Goal: Task Accomplishment & Management: Complete application form

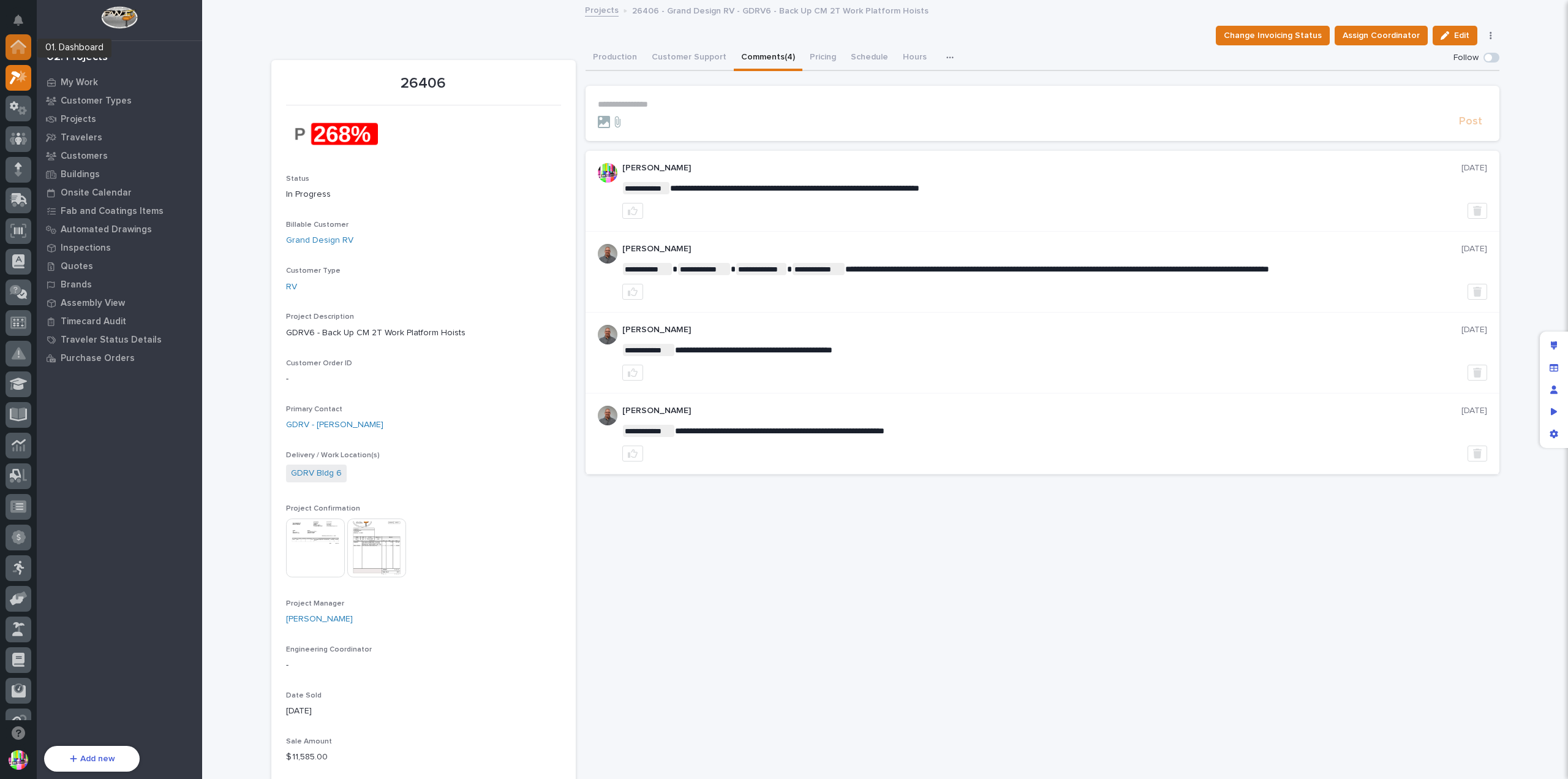
click at [22, 52] on icon at bounding box center [18, 48] width 12 height 12
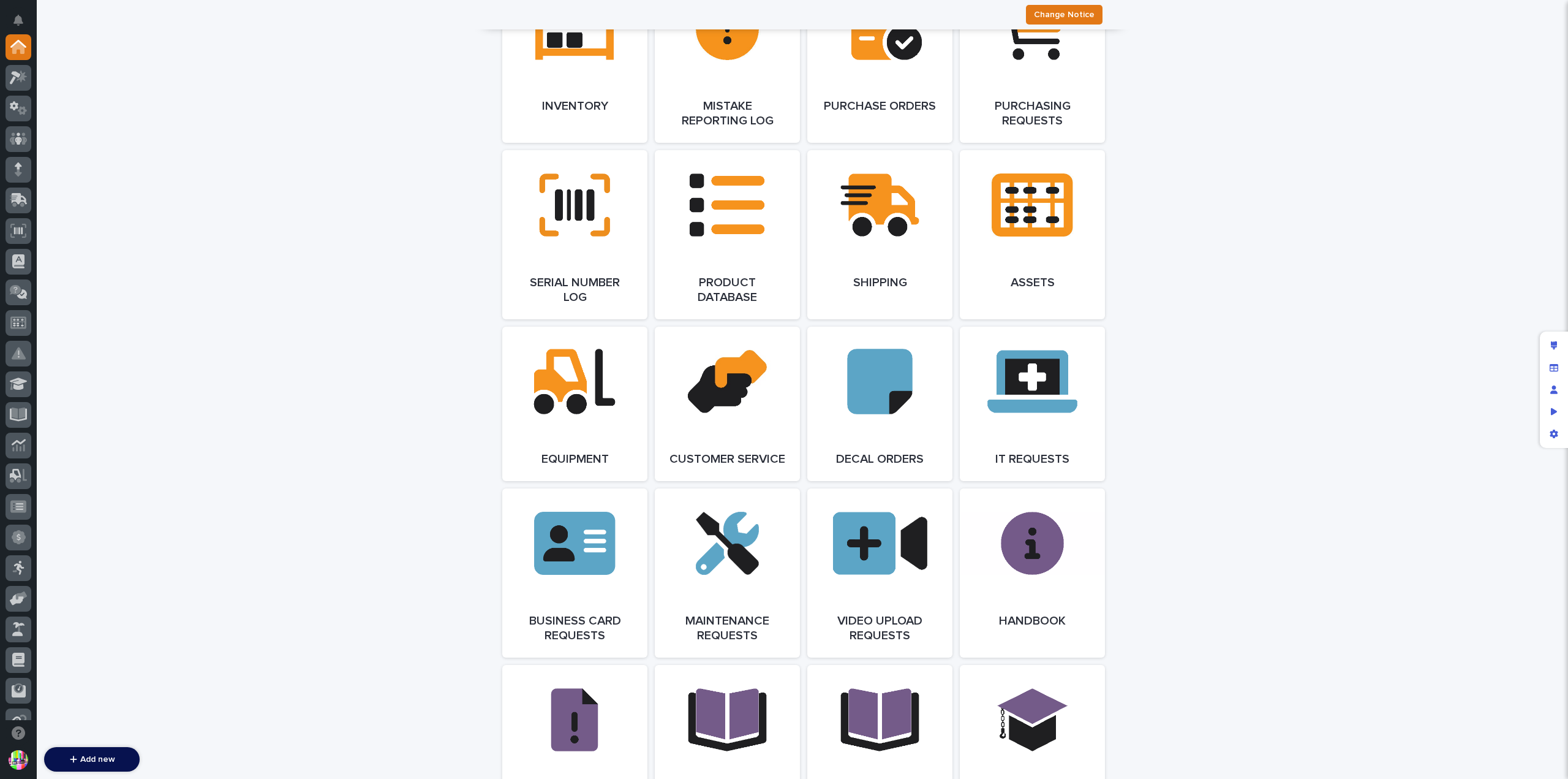
scroll to position [2053, 0]
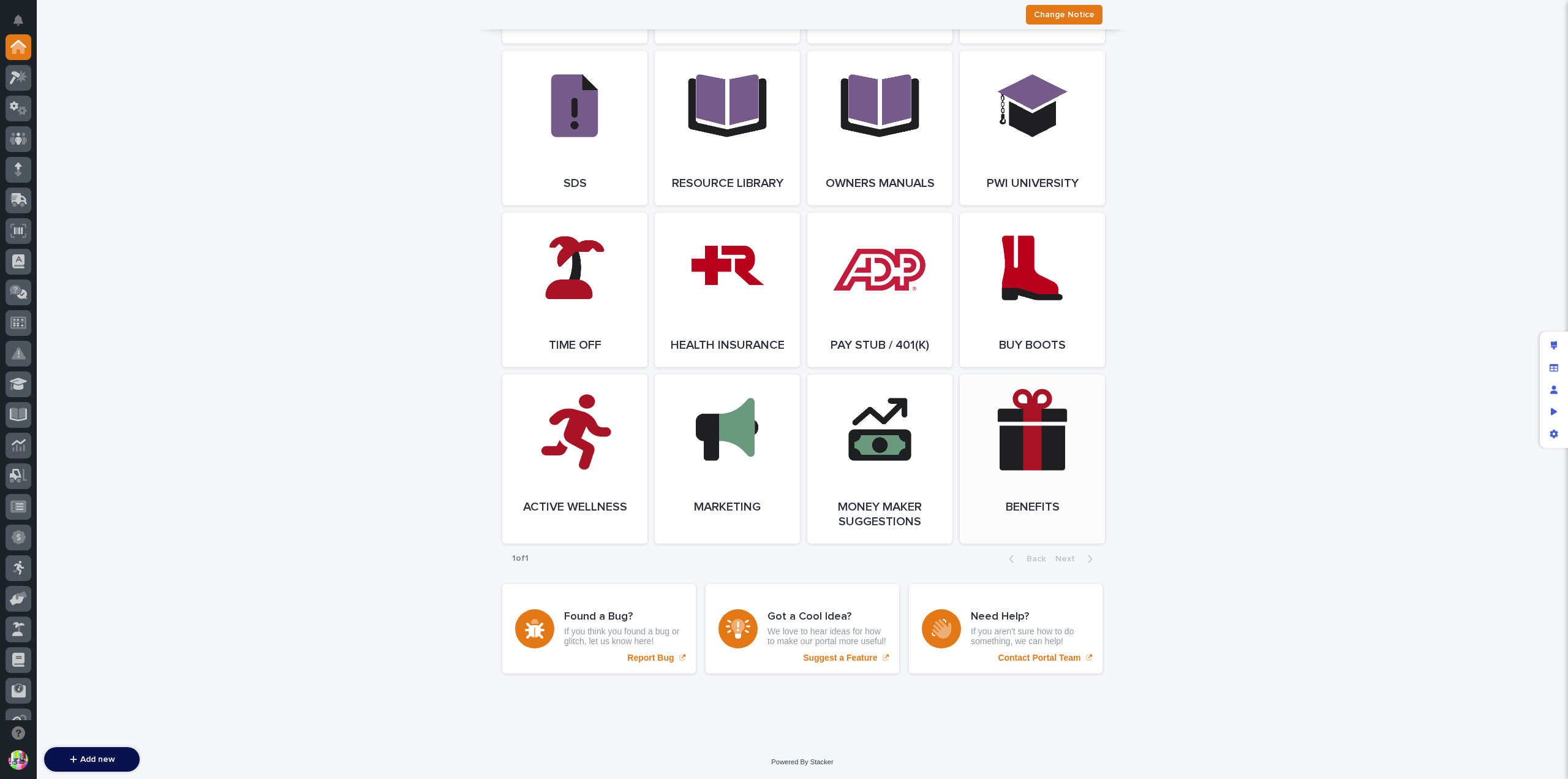
click at [1035, 447] on link "Open Link" at bounding box center [1032, 459] width 145 height 169
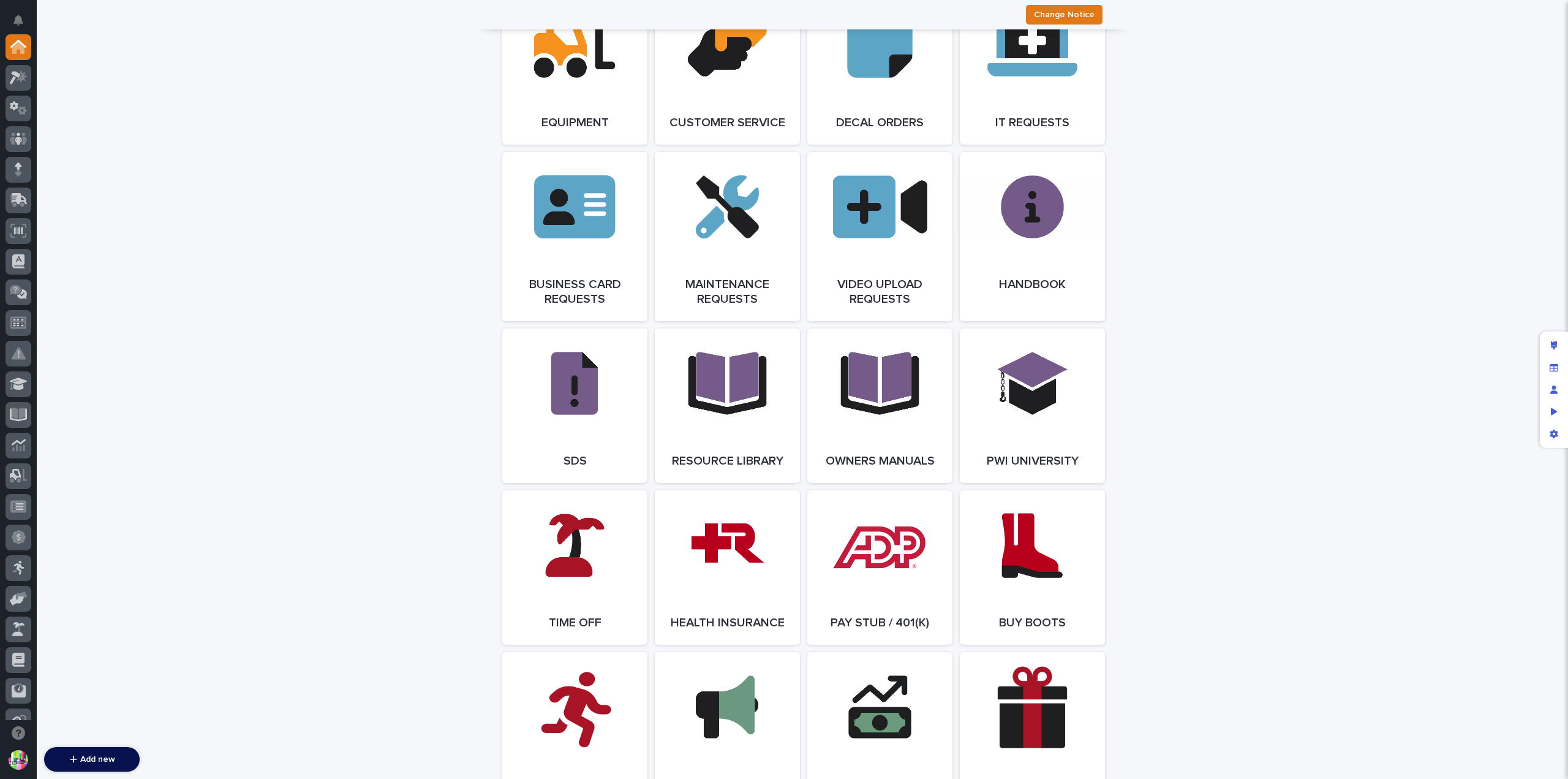
scroll to position [1501, 0]
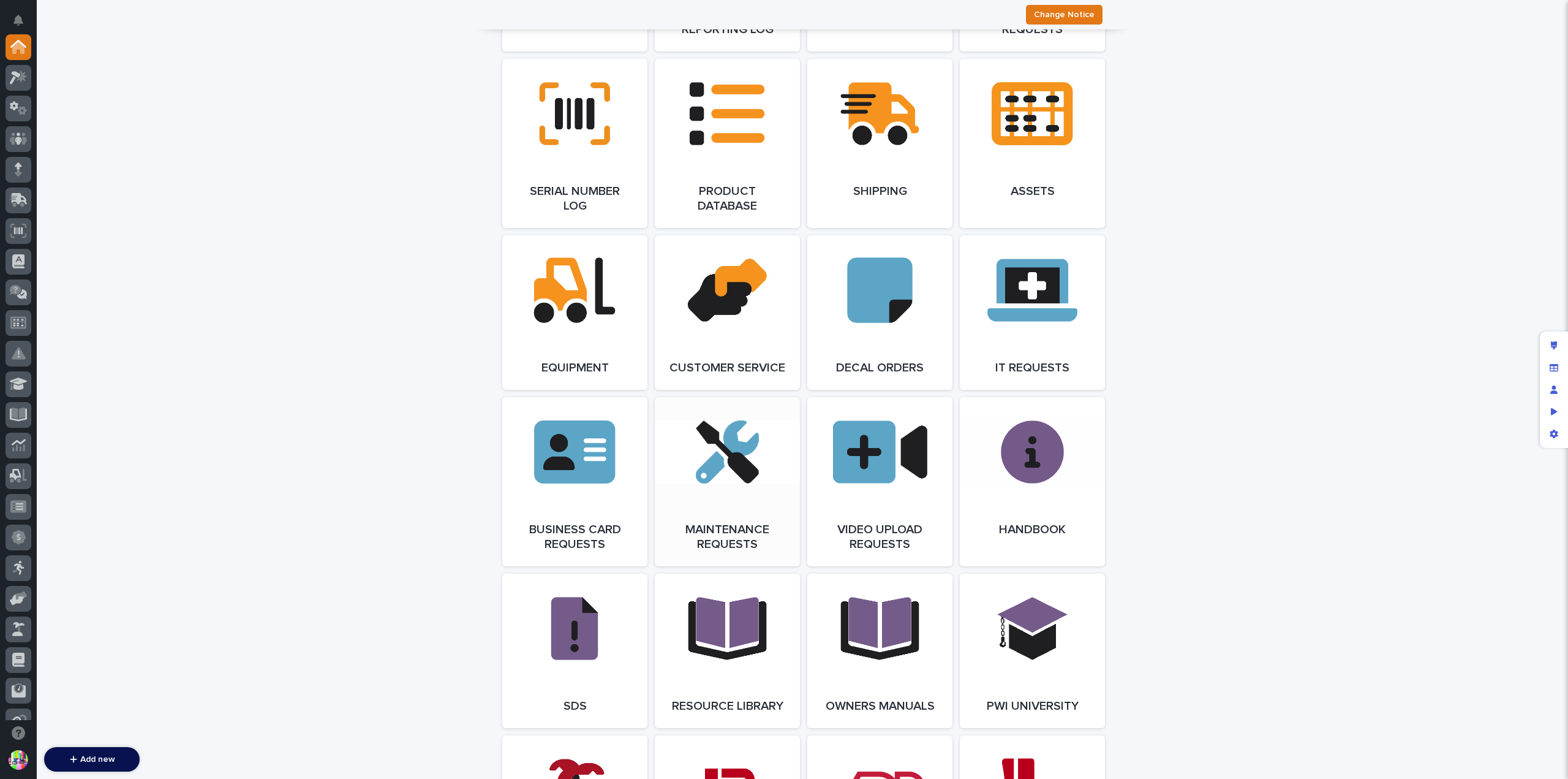
click at [757, 474] on link "Open Link" at bounding box center [727, 482] width 145 height 169
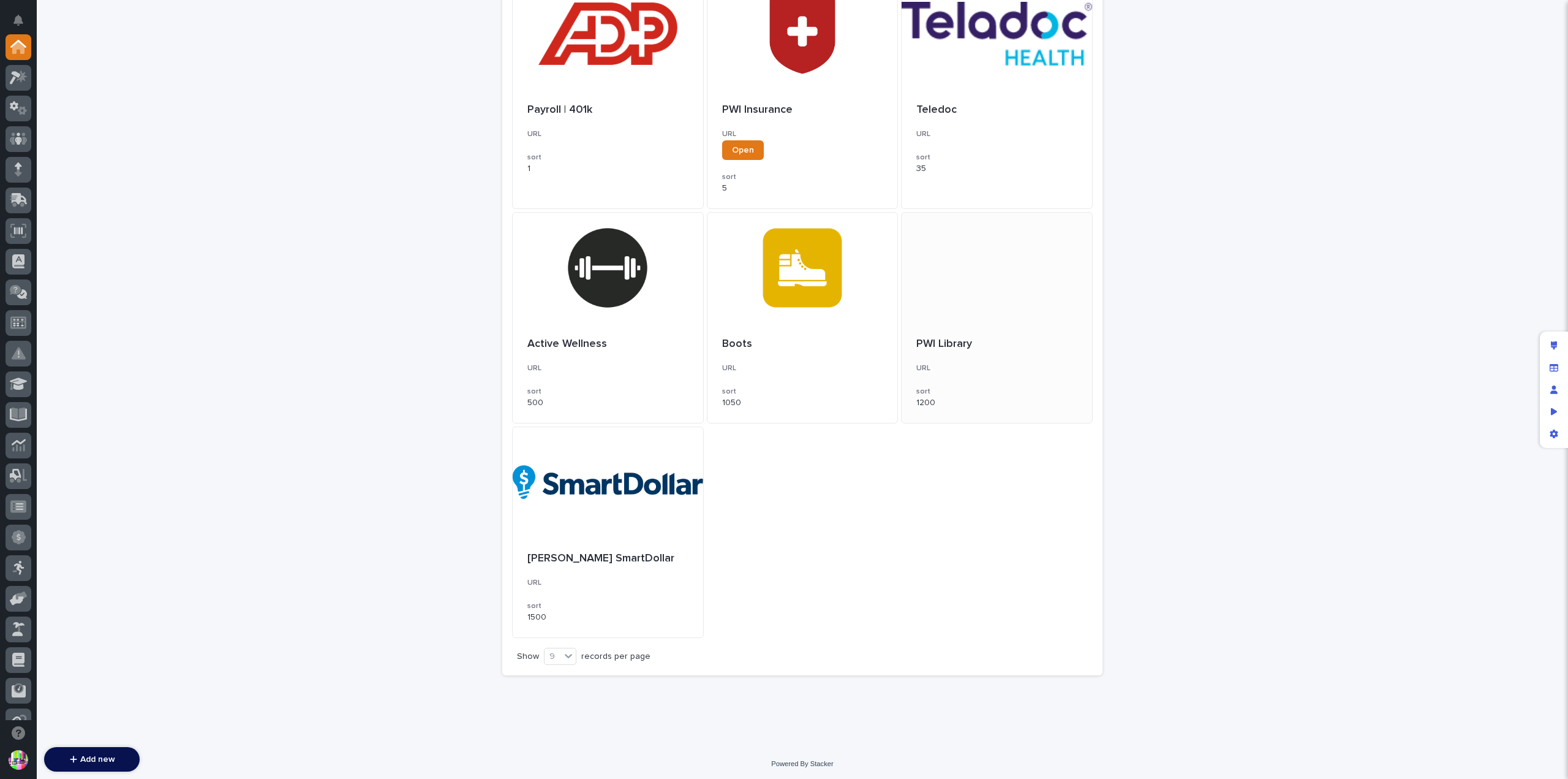
scroll to position [280, 0]
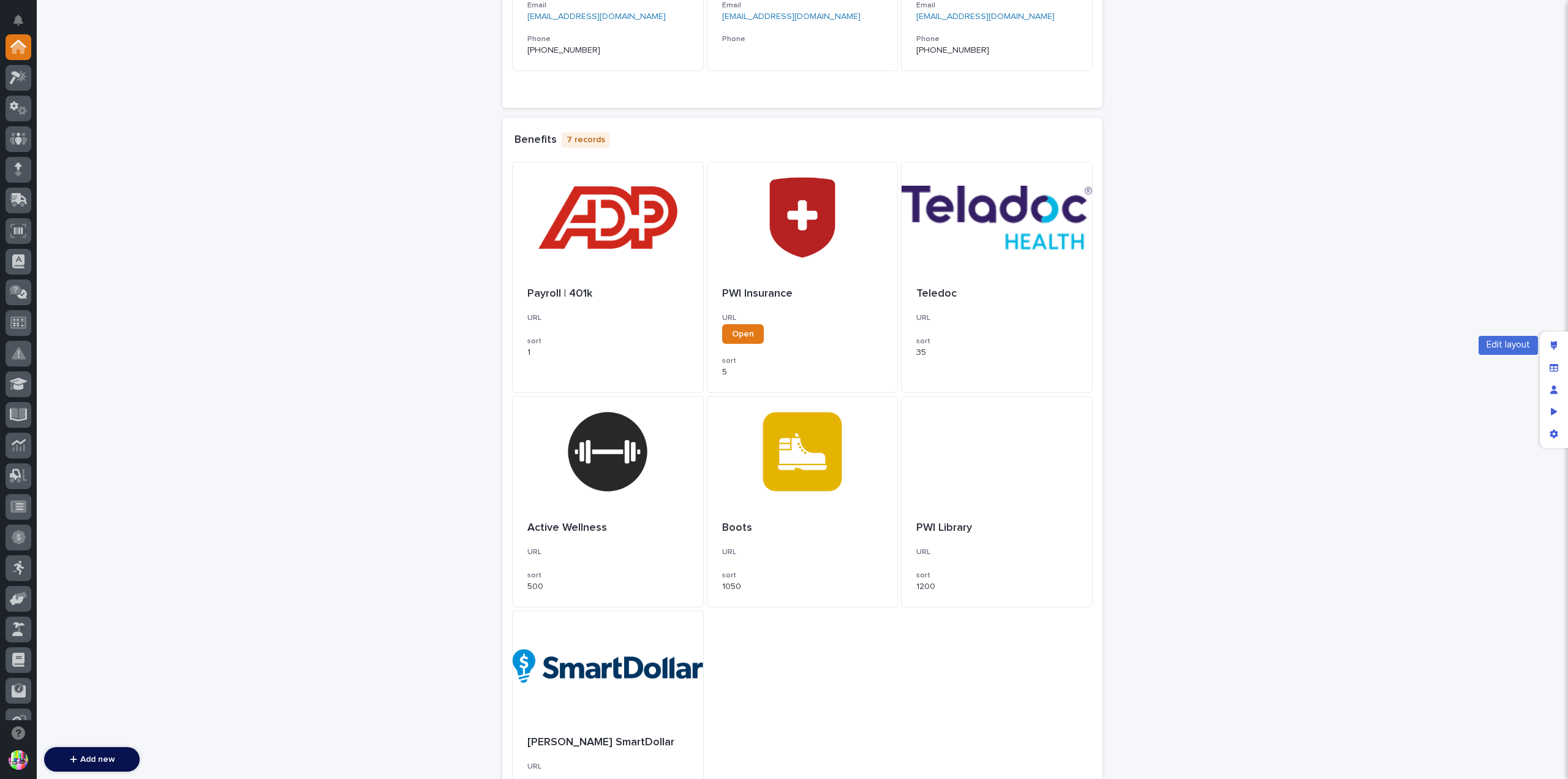
drag, startPoint x: 1557, startPoint y: 339, endPoint x: 1435, endPoint y: 340, distance: 122.0
click at [1557, 339] on div "Edit layout" at bounding box center [1554, 346] width 22 height 22
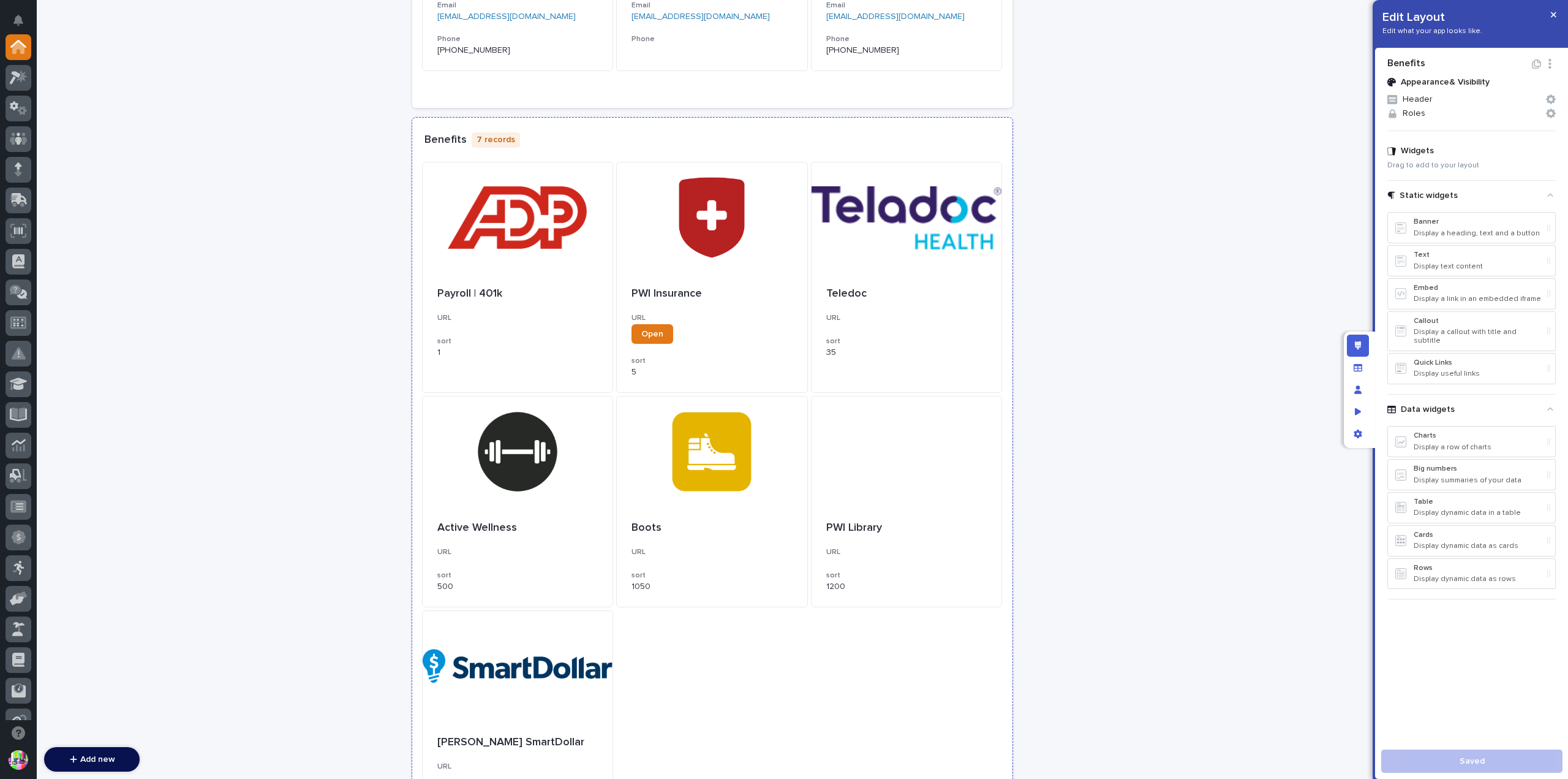
click at [913, 142] on div "Benefits 7 records" at bounding box center [712, 139] width 576 height 20
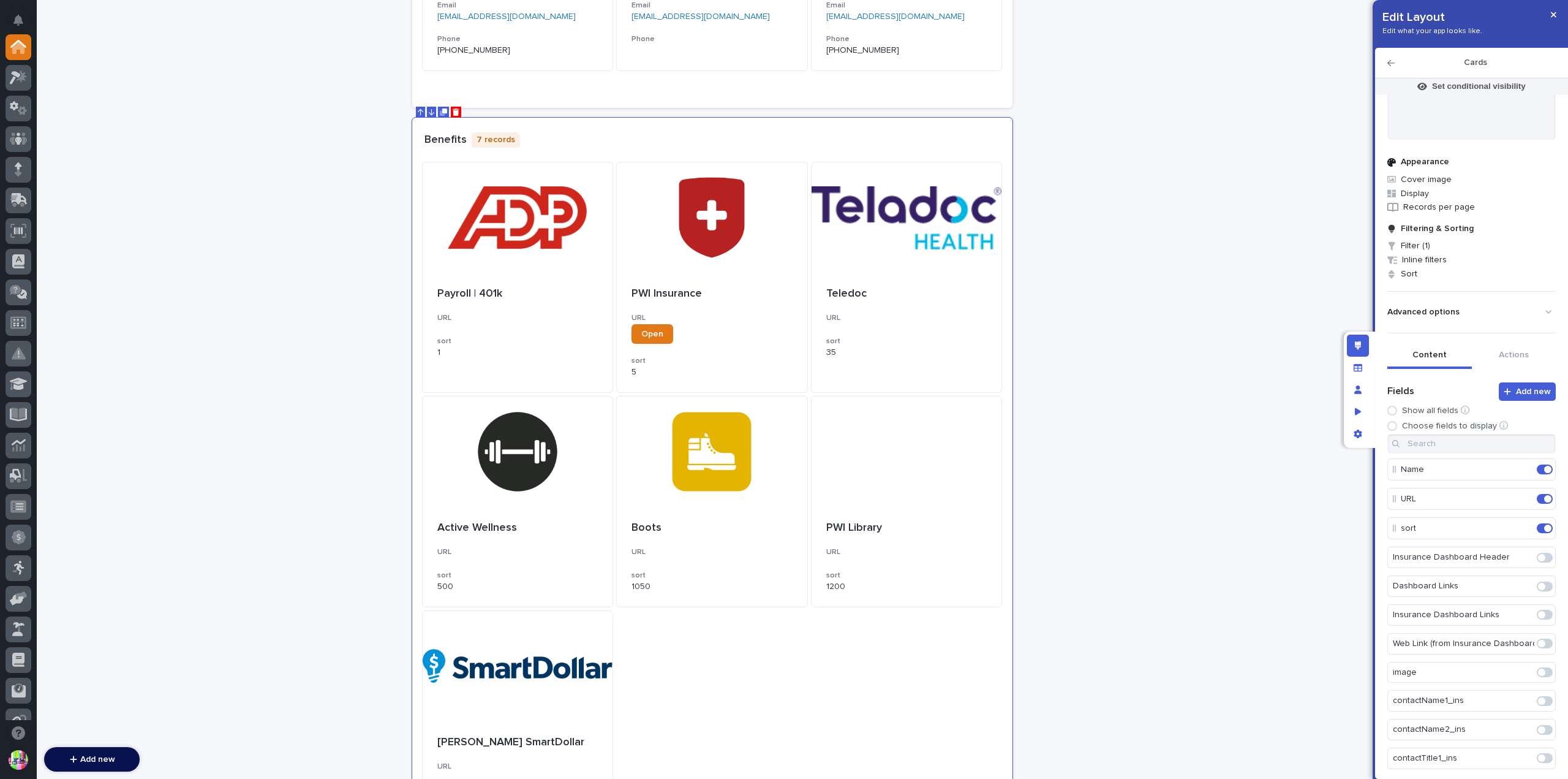
scroll to position [306, 0]
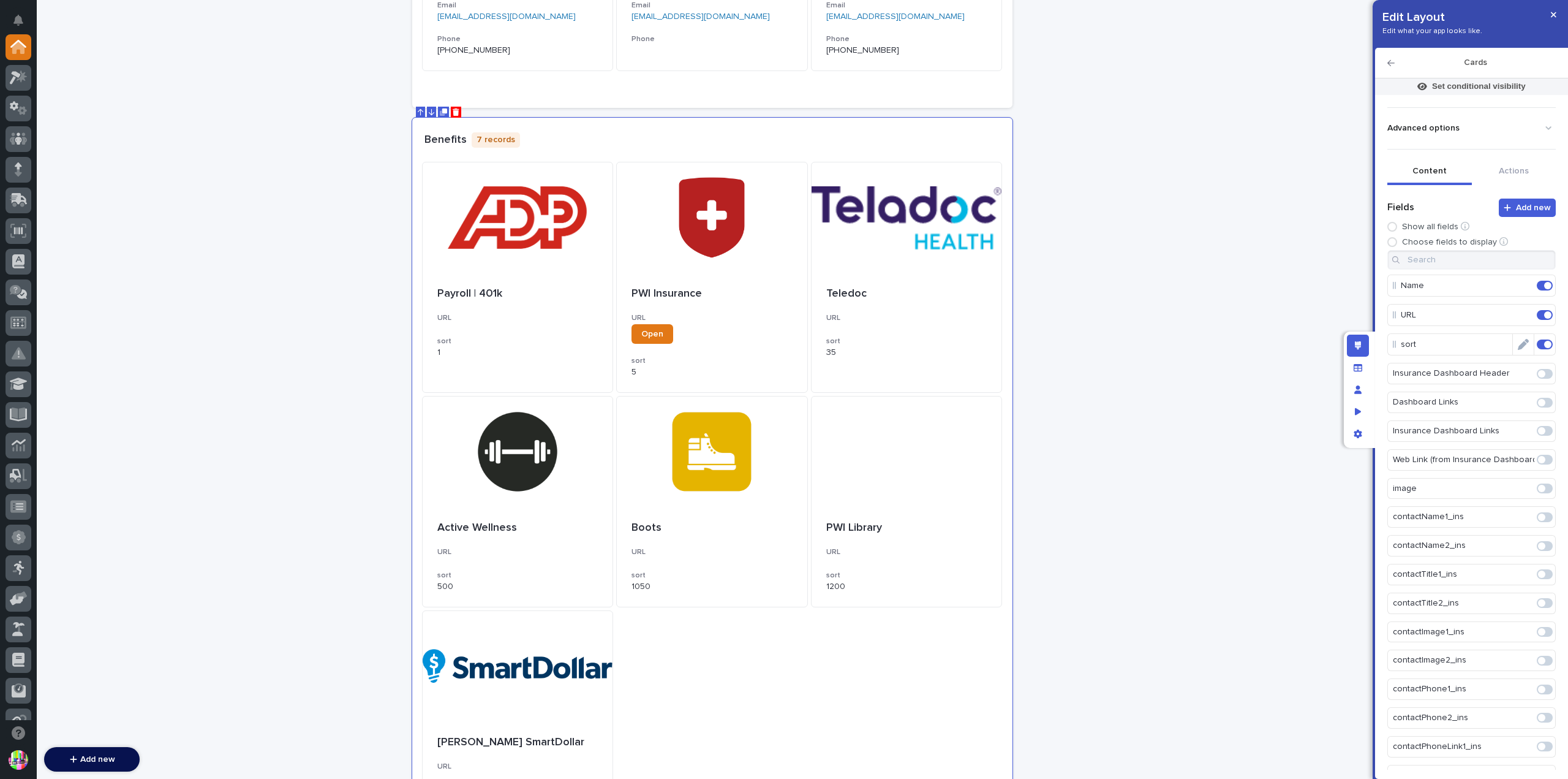
click at [1537, 346] on span at bounding box center [1544, 344] width 16 height 10
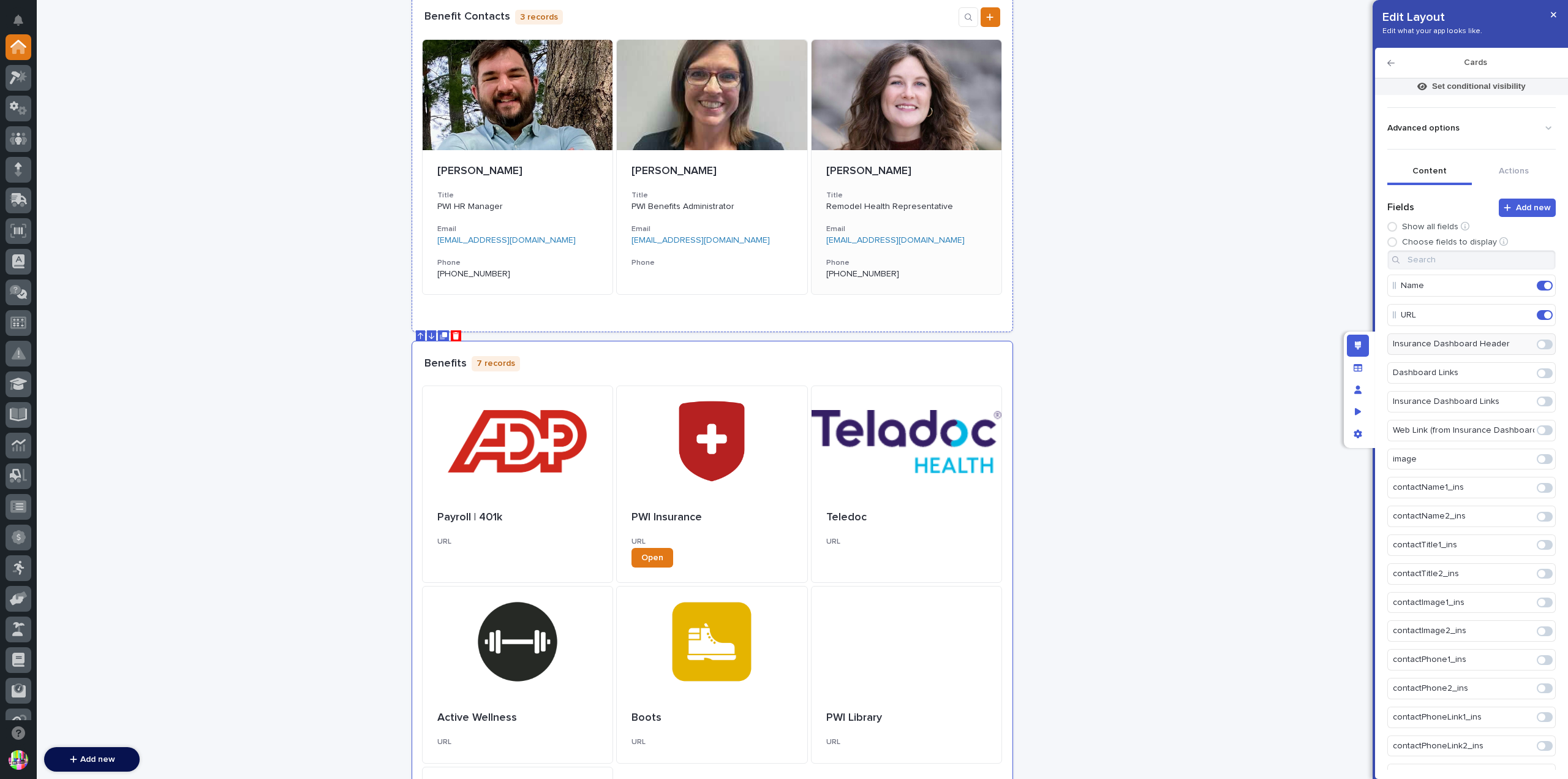
scroll to position [0, 0]
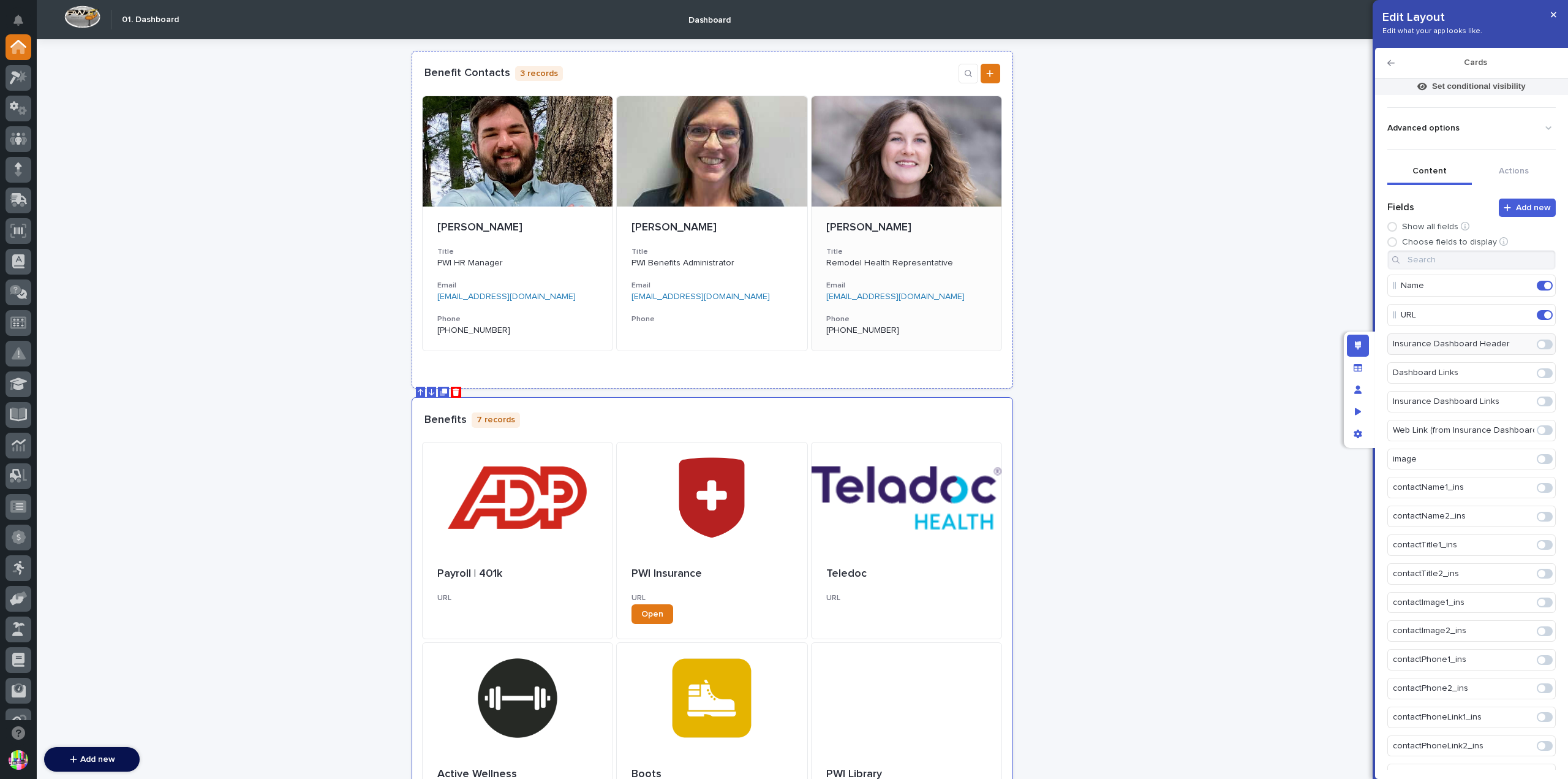
click at [850, 225] on p "[PERSON_NAME]" at bounding box center [906, 228] width 161 height 14
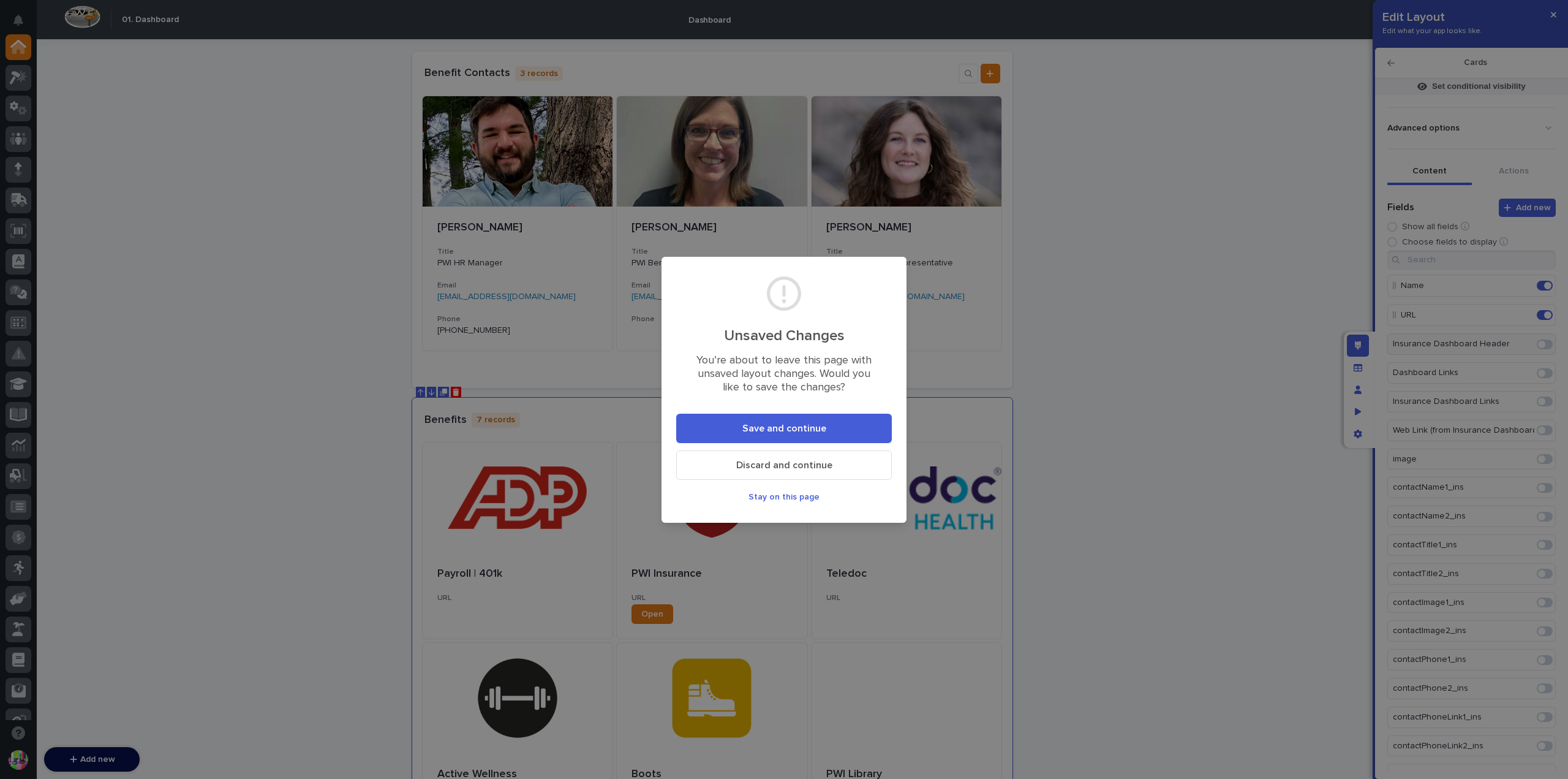
click at [797, 431] on span "Save and continue" at bounding box center [784, 428] width 84 height 10
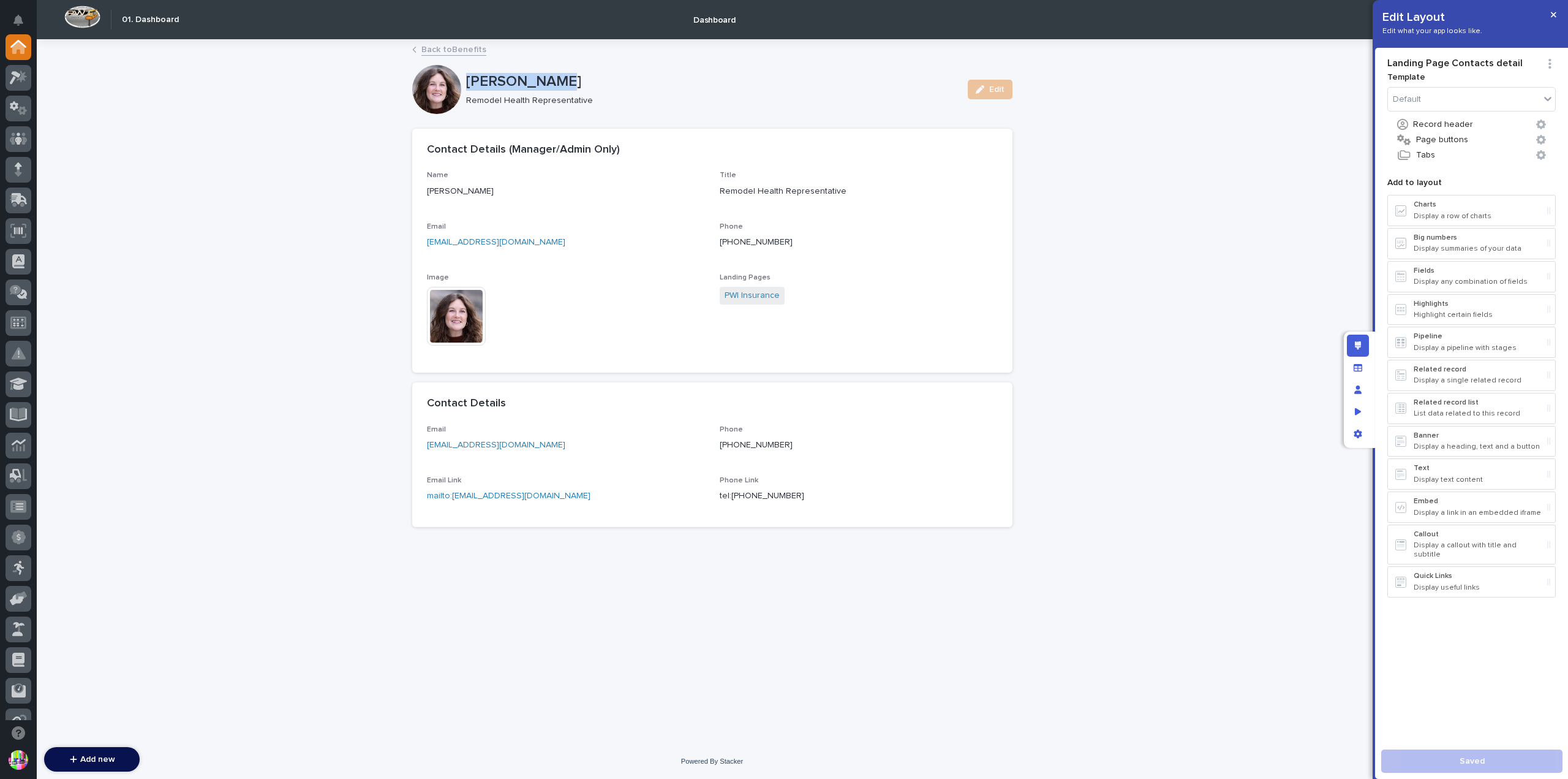
drag, startPoint x: 528, startPoint y: 78, endPoint x: 468, endPoint y: 82, distance: 60.1
click at [468, 82] on p "[PERSON_NAME]" at bounding box center [711, 82] width 492 height 18
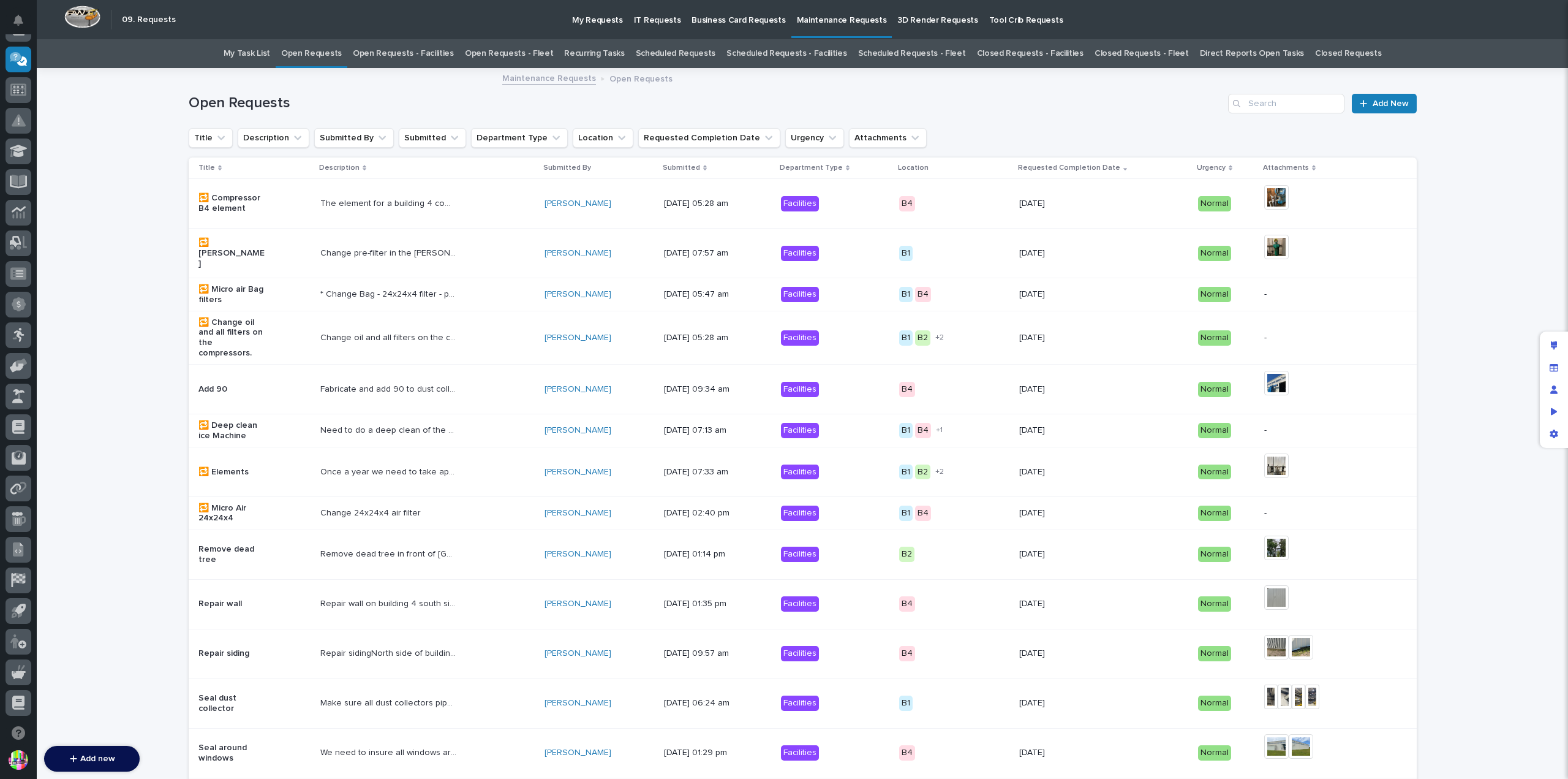
click at [532, 50] on link "Open Requests - Fleet" at bounding box center [509, 54] width 89 height 29
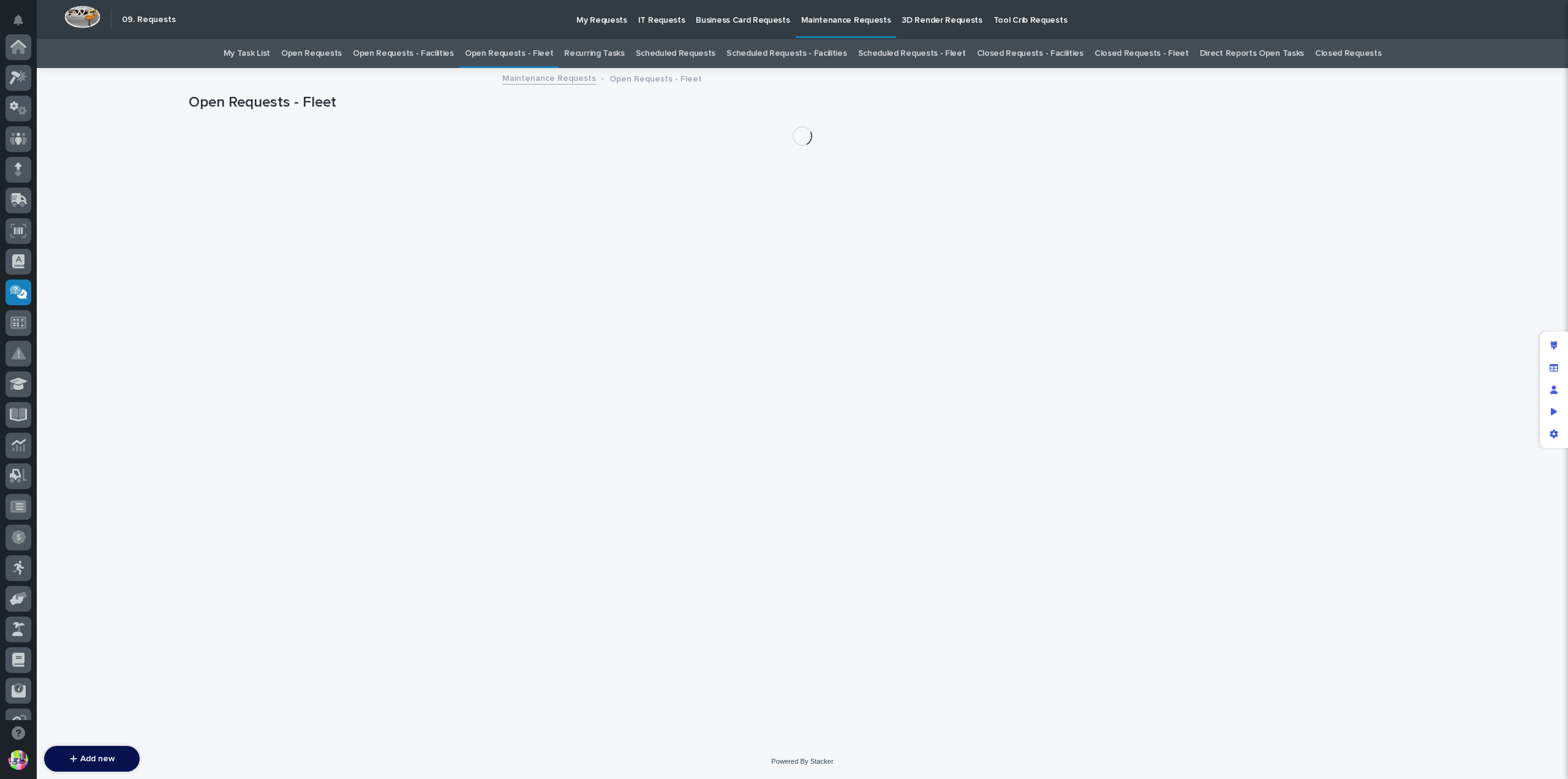
scroll to position [233, 0]
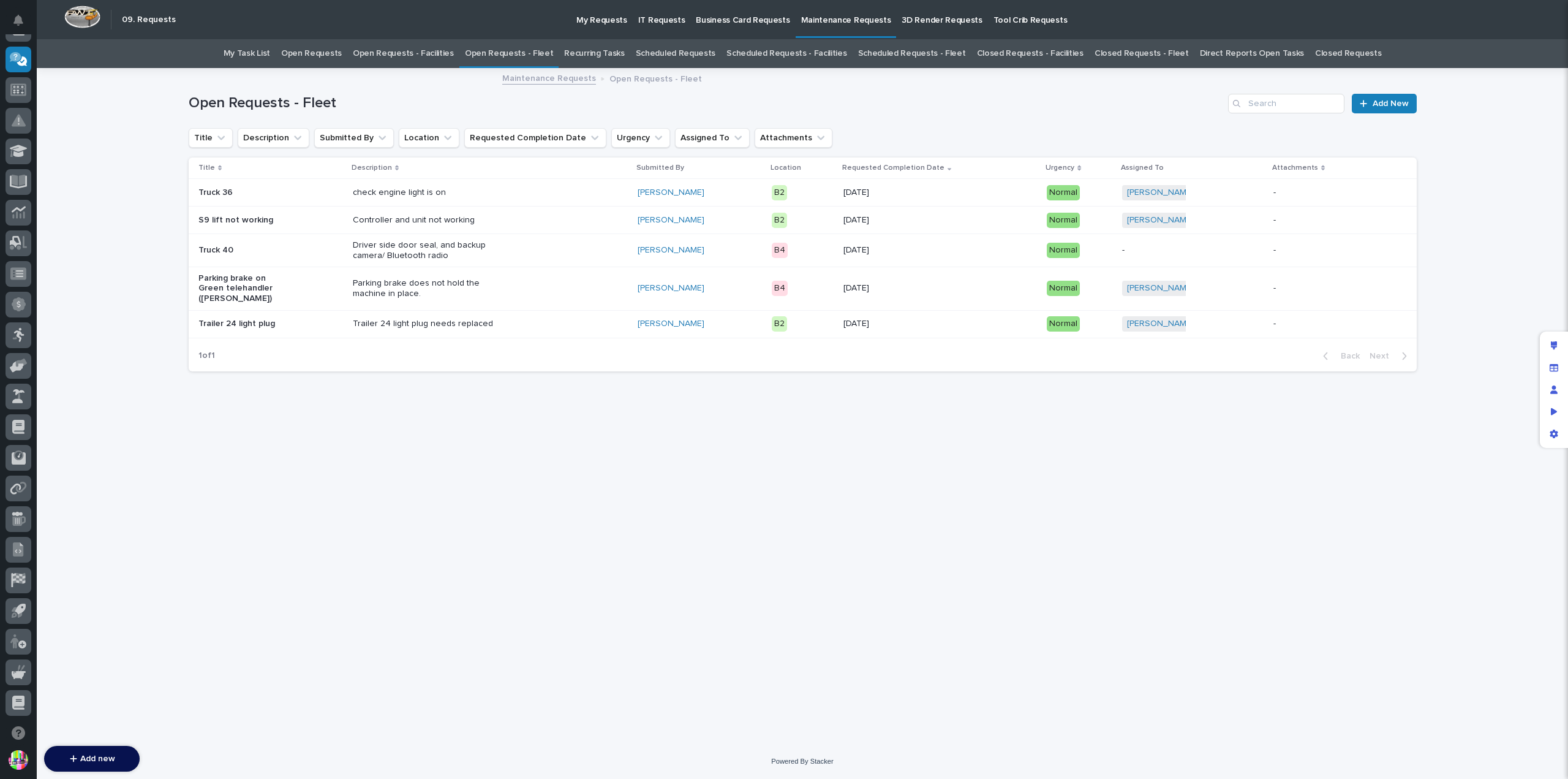
click at [702, 53] on link "Scheduled Requests" at bounding box center [675, 54] width 80 height 29
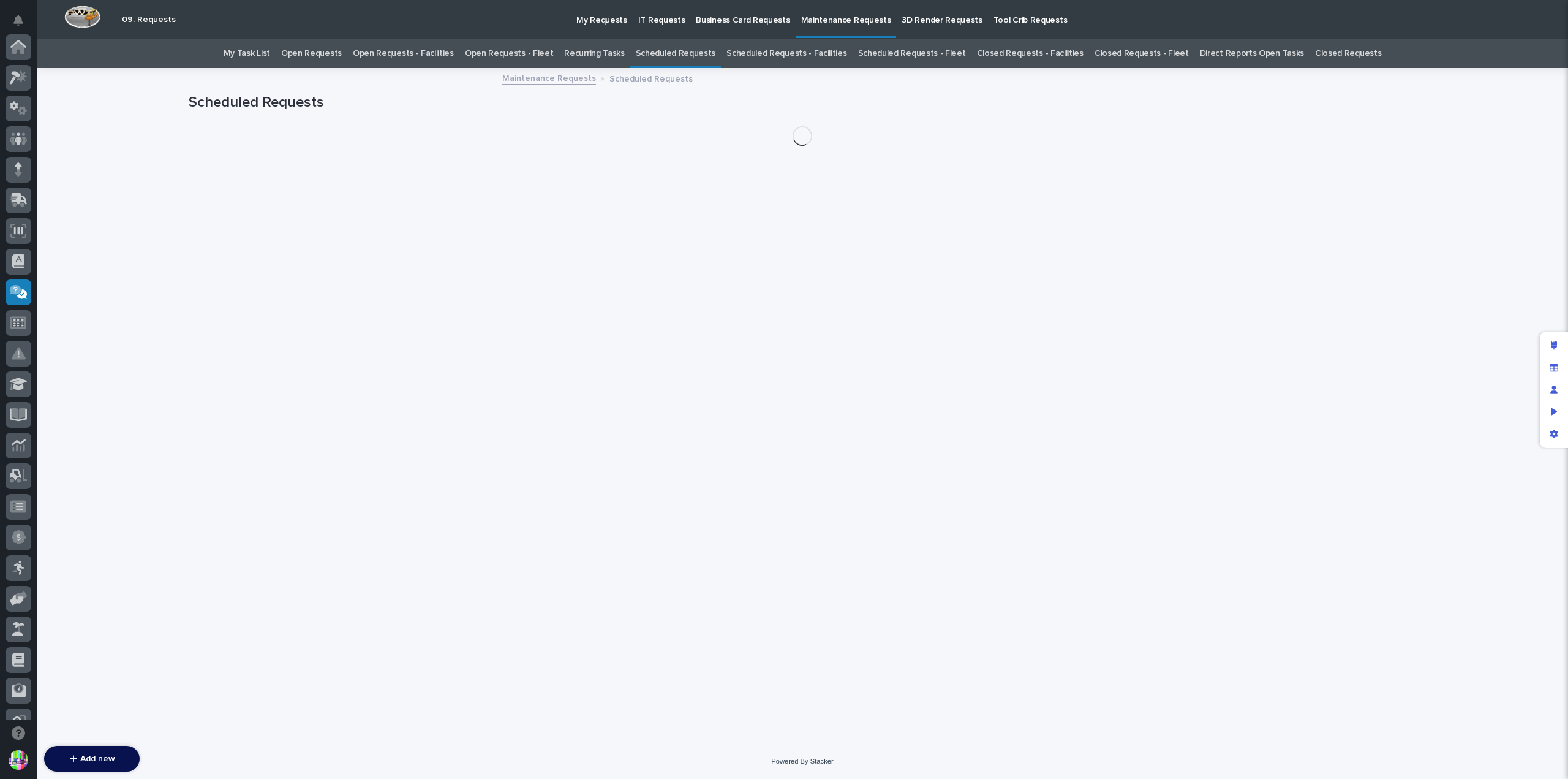
scroll to position [233, 0]
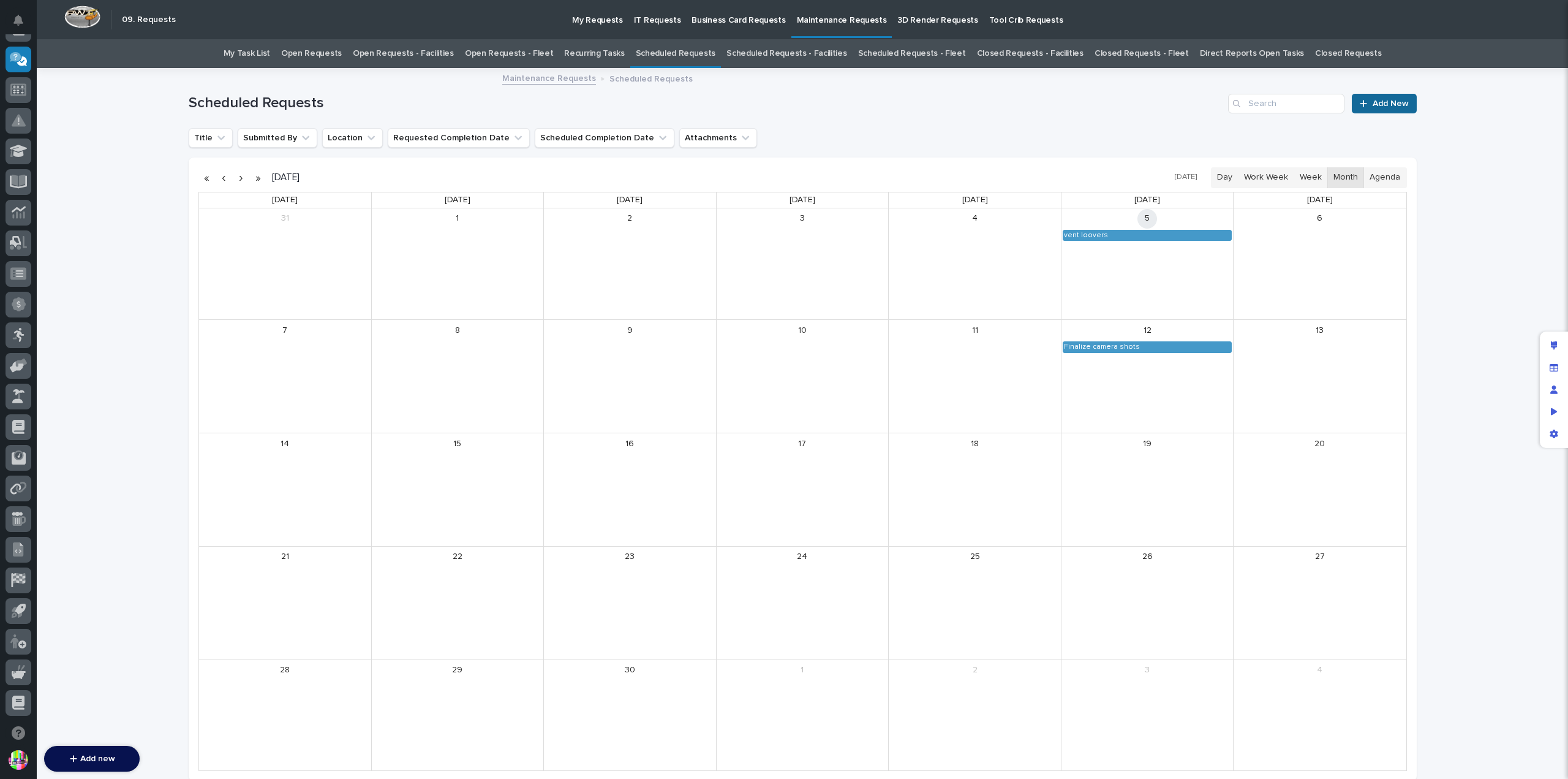
click at [1380, 97] on link "Add New" at bounding box center [1384, 103] width 65 height 20
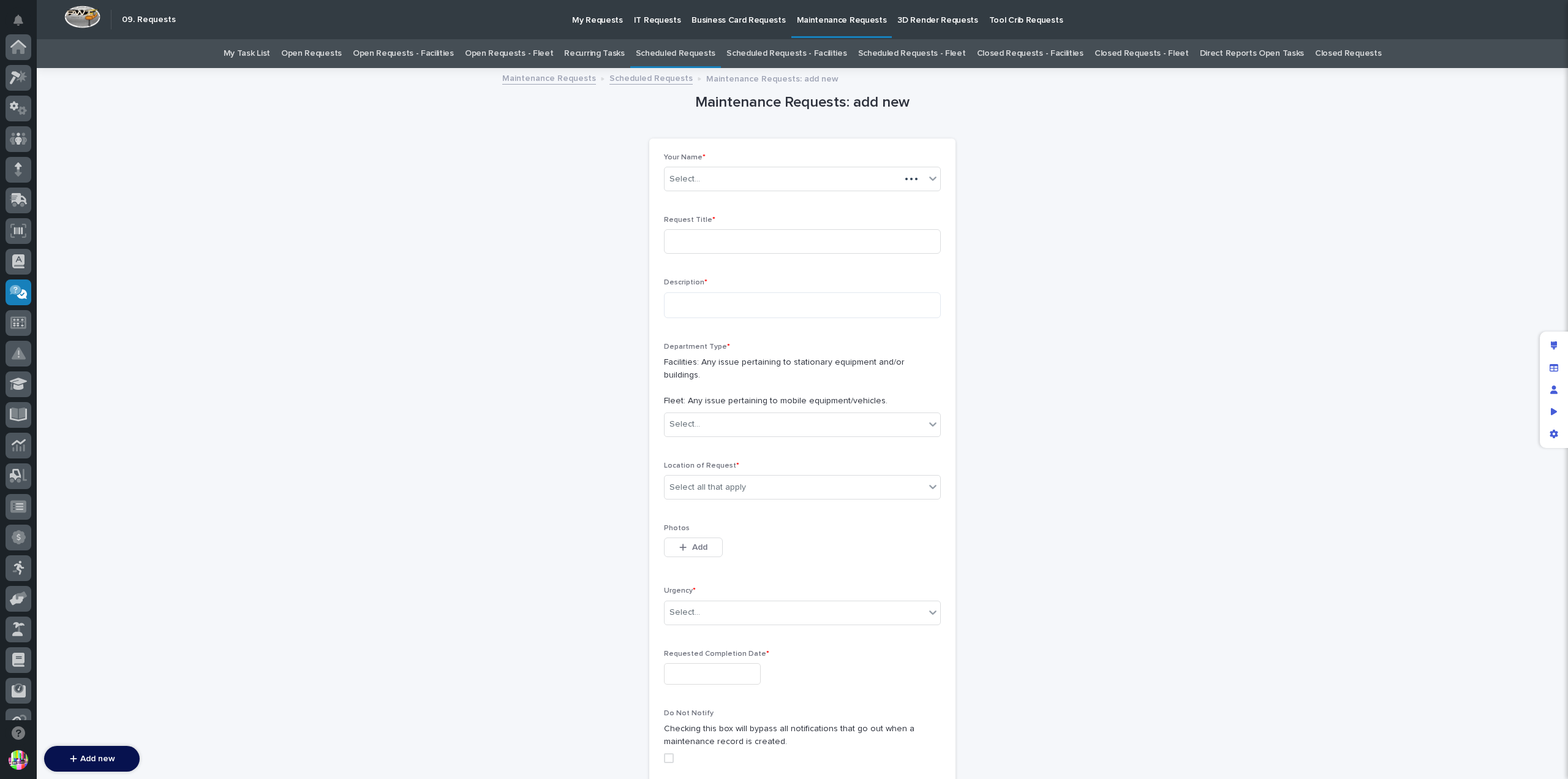
scroll to position [233, 0]
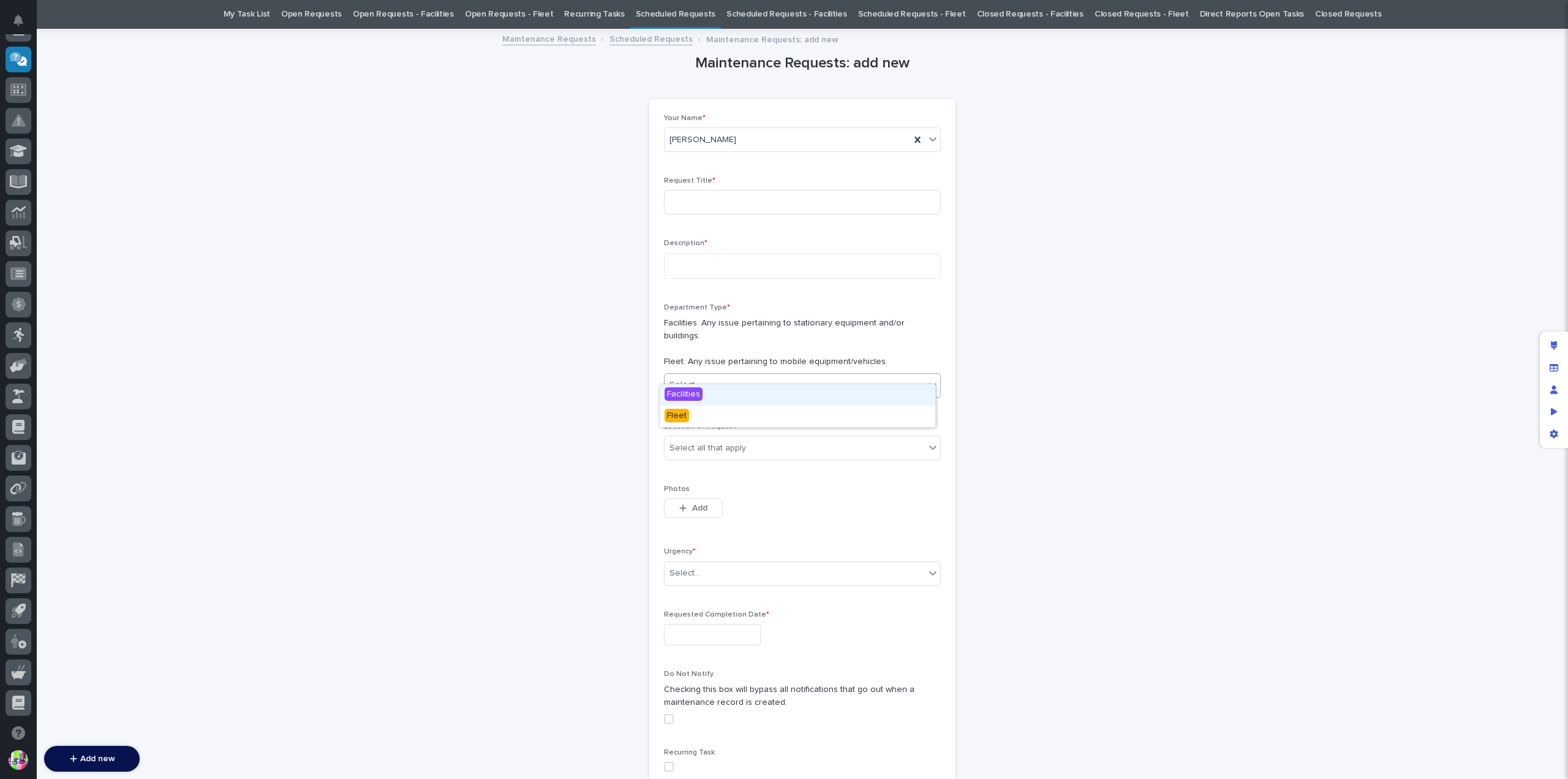
click at [758, 375] on div "Select..." at bounding box center [794, 385] width 260 height 20
click at [685, 408] on div "Fleet" at bounding box center [797, 416] width 275 height 22
click at [781, 438] on div "Select all that apply" at bounding box center [794, 448] width 260 height 20
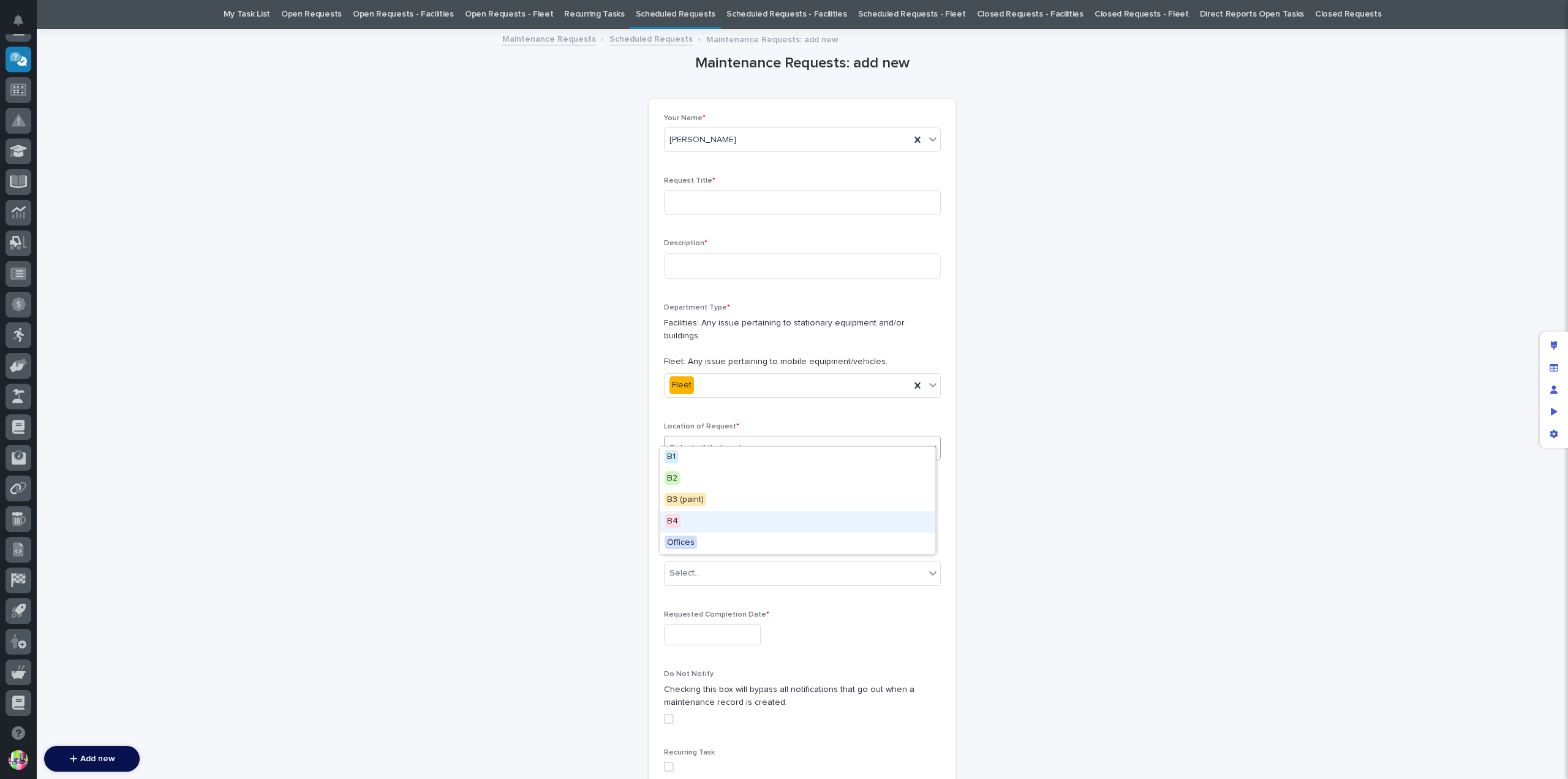
click at [690, 516] on div "B4" at bounding box center [797, 522] width 275 height 22
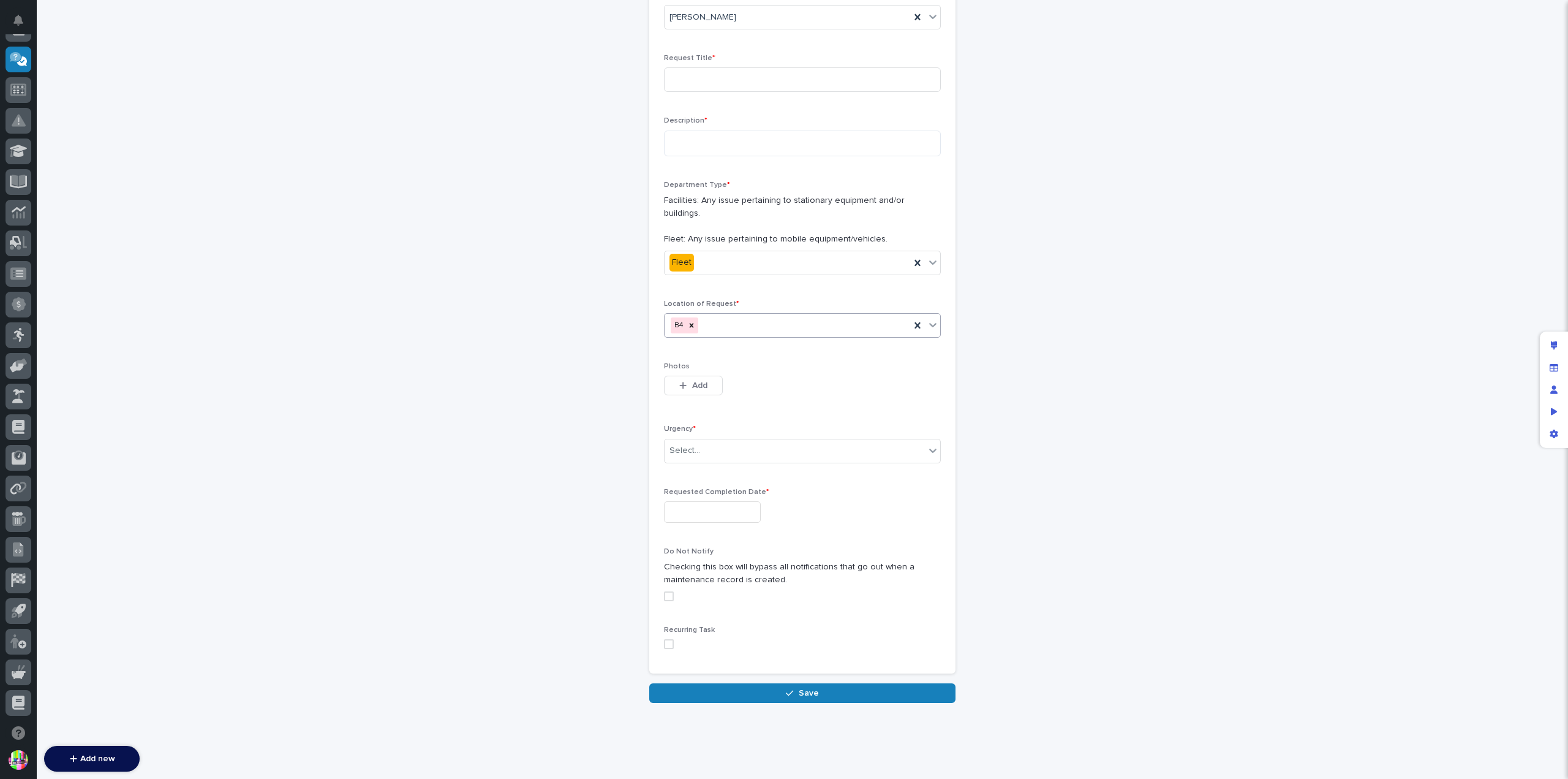
click at [668, 639] on span at bounding box center [668, 644] width 10 height 10
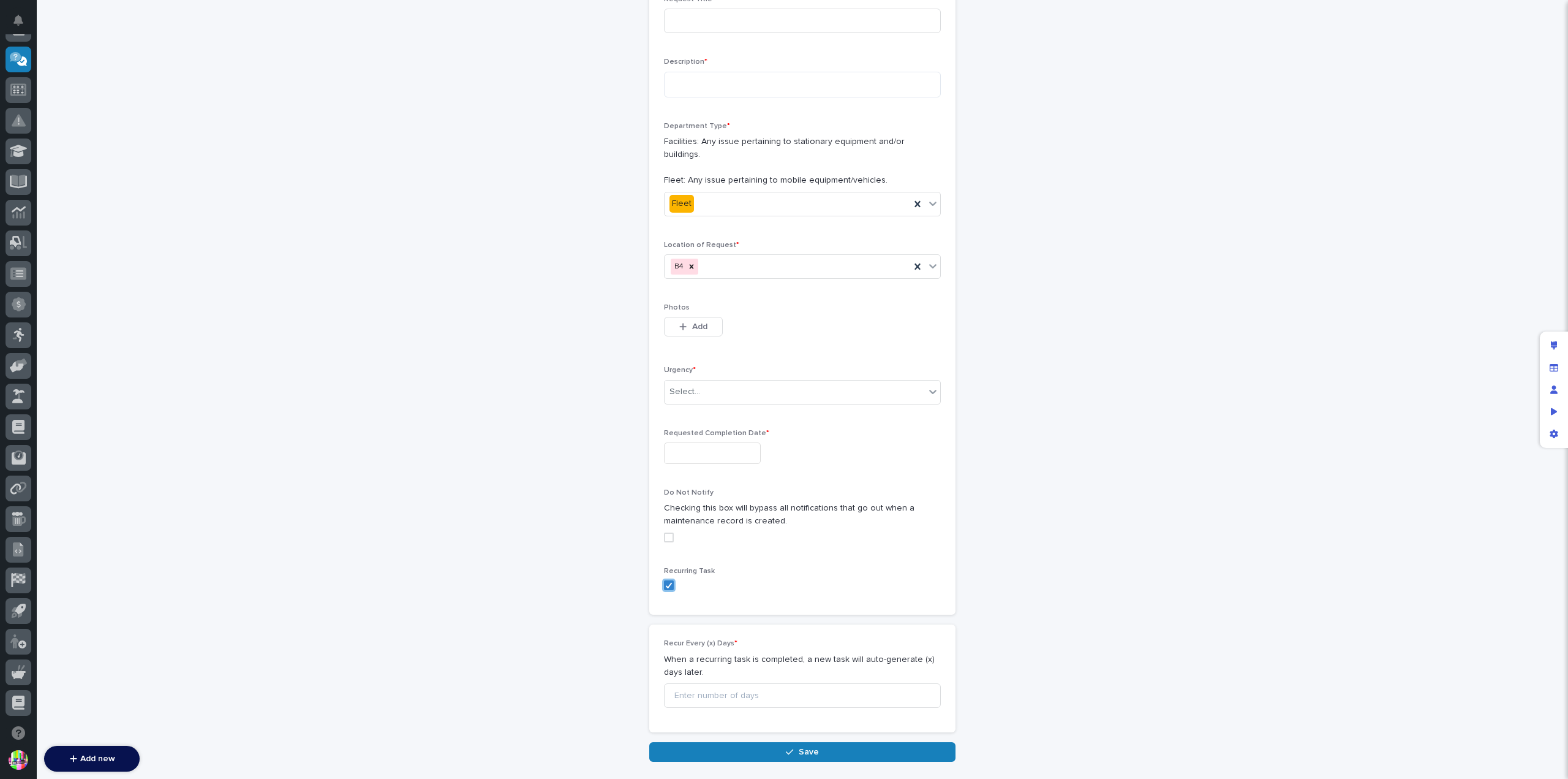
scroll to position [0, 0]
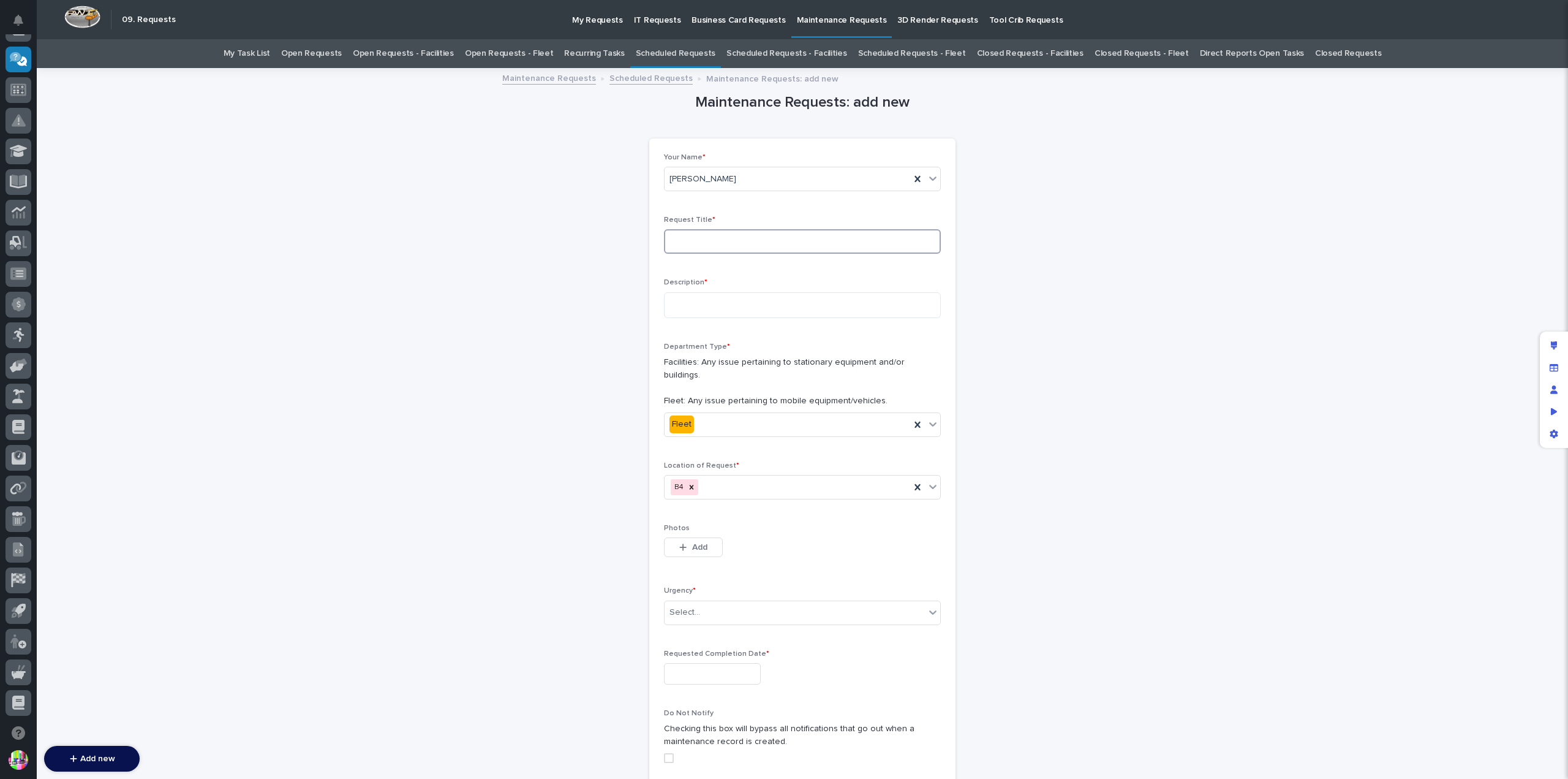
click at [776, 244] on input at bounding box center [802, 242] width 277 height 24
type input "test reoccurring"
click at [772, 311] on textarea at bounding box center [802, 305] width 277 height 26
drag, startPoint x: 726, startPoint y: 244, endPoint x: 653, endPoint y: 242, distance: 73.0
click at [653, 242] on div "Your Name * Jason Miller Request Title * test reoccurring Description * Departm…" at bounding box center [802, 487] width 306 height 697
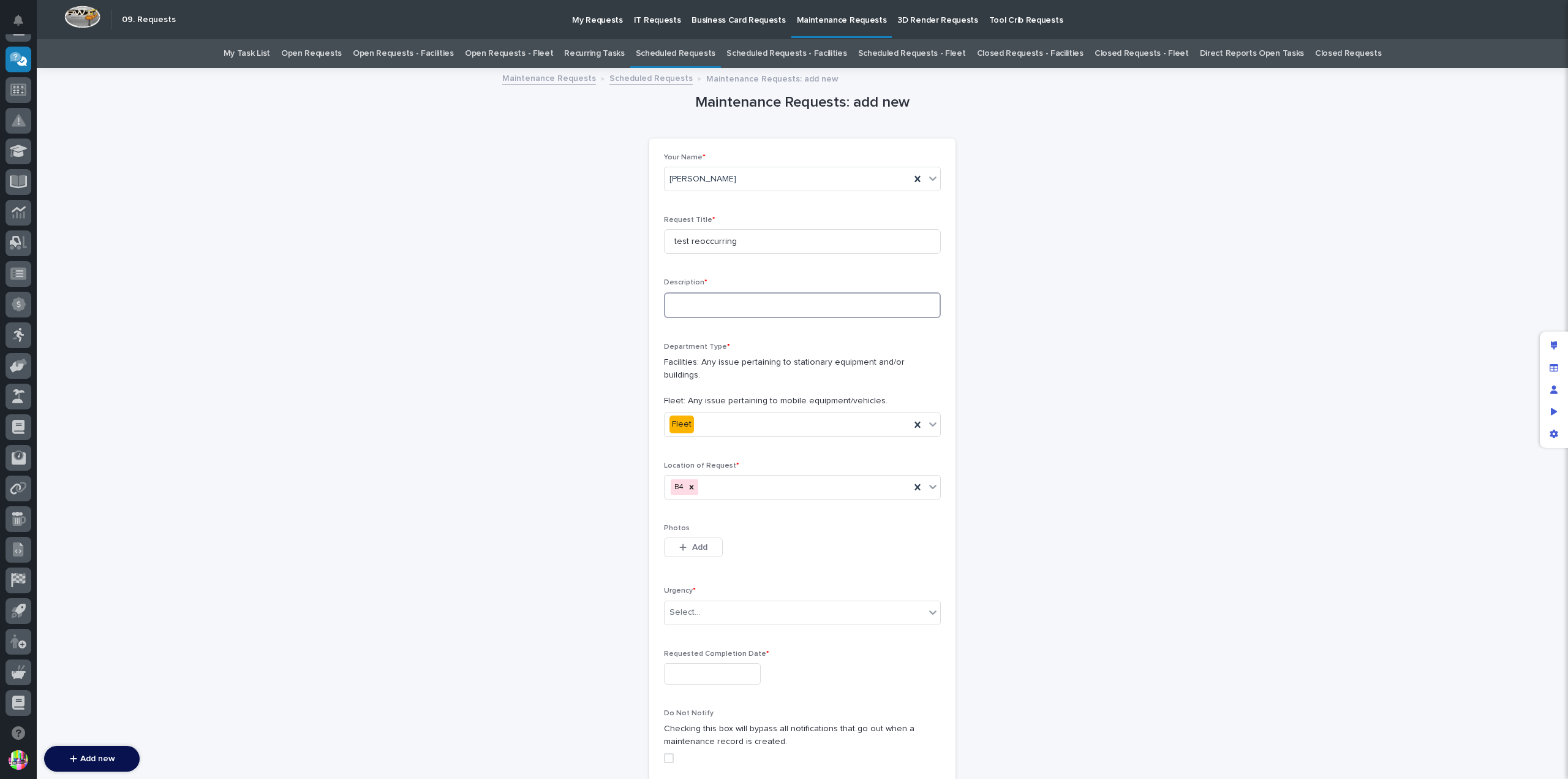
click at [738, 307] on textarea at bounding box center [802, 305] width 277 height 26
paste textarea "**********"
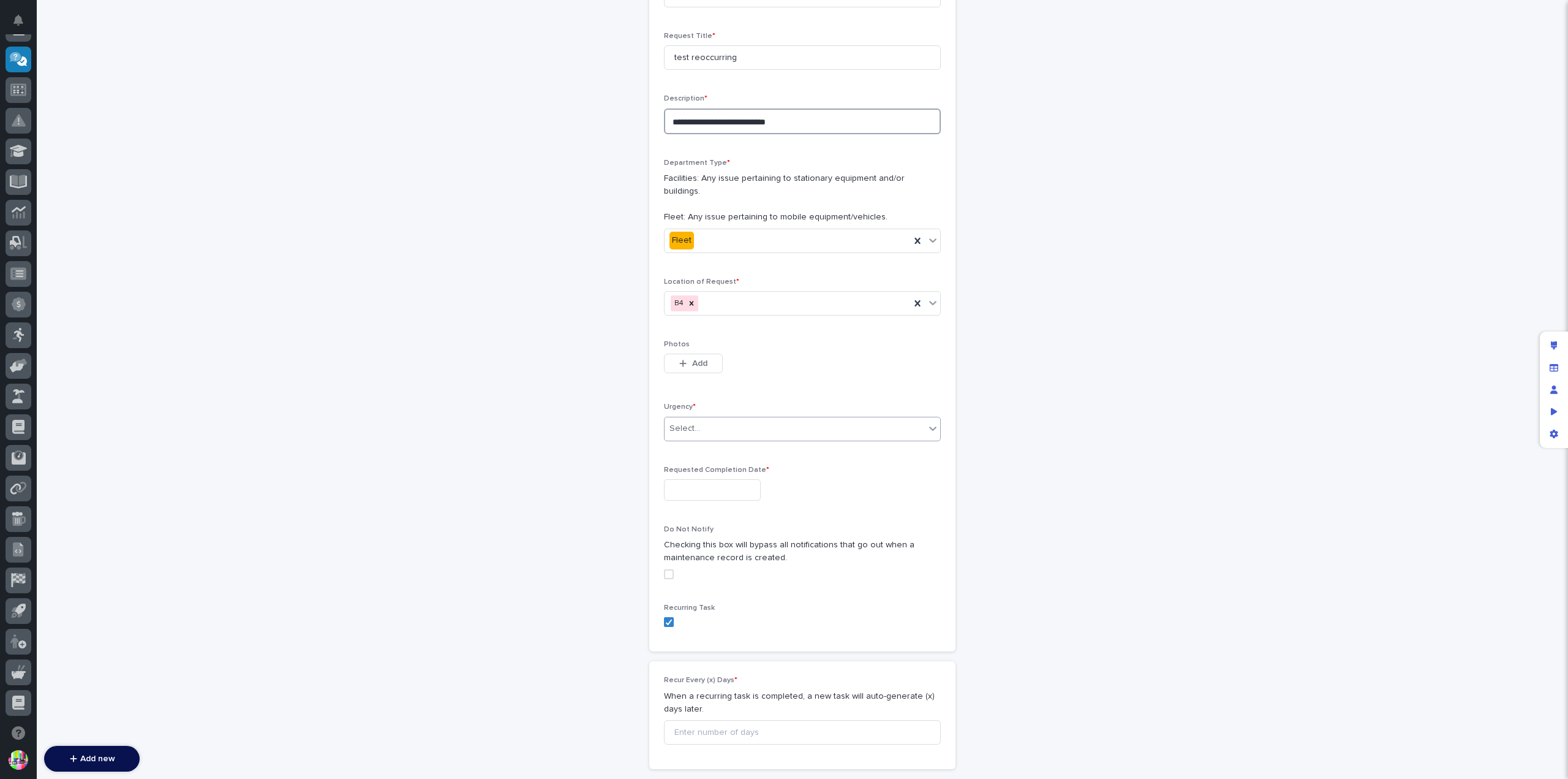
type textarea "**********"
click at [729, 420] on div "Select..." at bounding box center [794, 429] width 260 height 20
click at [728, 476] on div "Normal" at bounding box center [797, 481] width 275 height 22
click at [735, 479] on input "text" at bounding box center [712, 490] width 97 height 22
click at [749, 333] on div "5" at bounding box center [744, 335] width 16 height 16
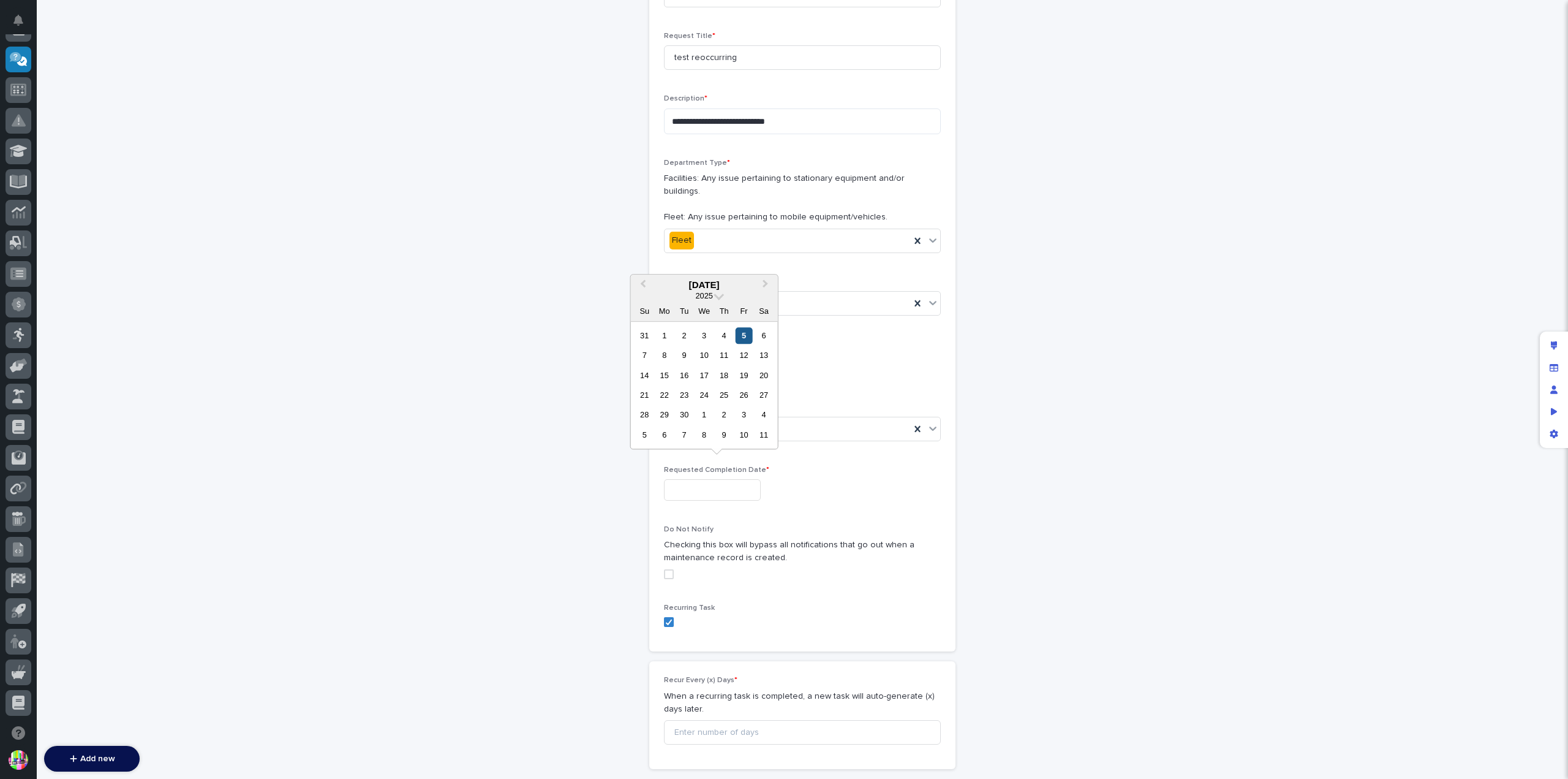
type input "**********"
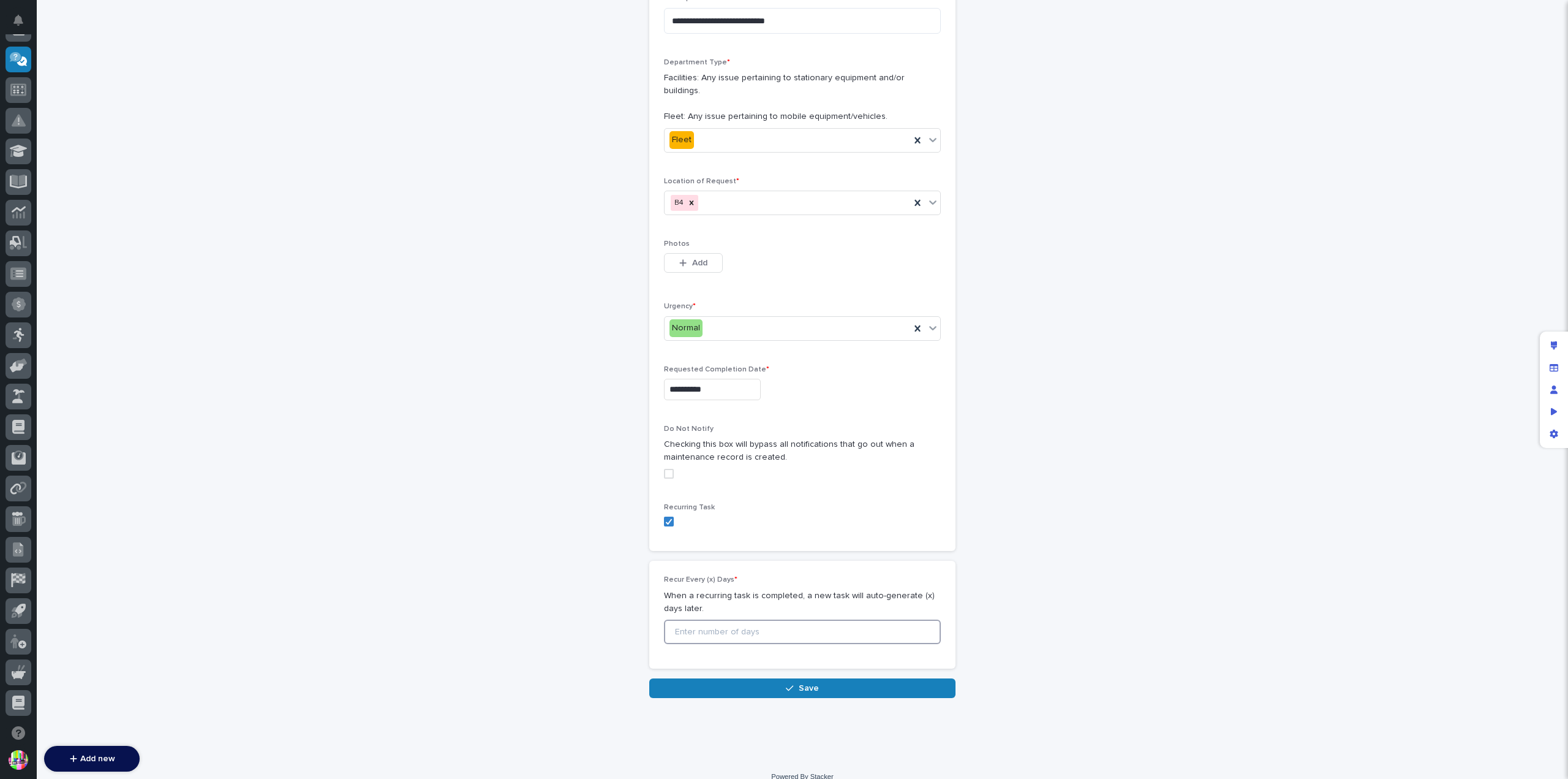
click at [706, 620] on input at bounding box center [802, 632] width 277 height 24
type input "14"
click at [807, 682] on span "Save" at bounding box center [809, 688] width 20 height 11
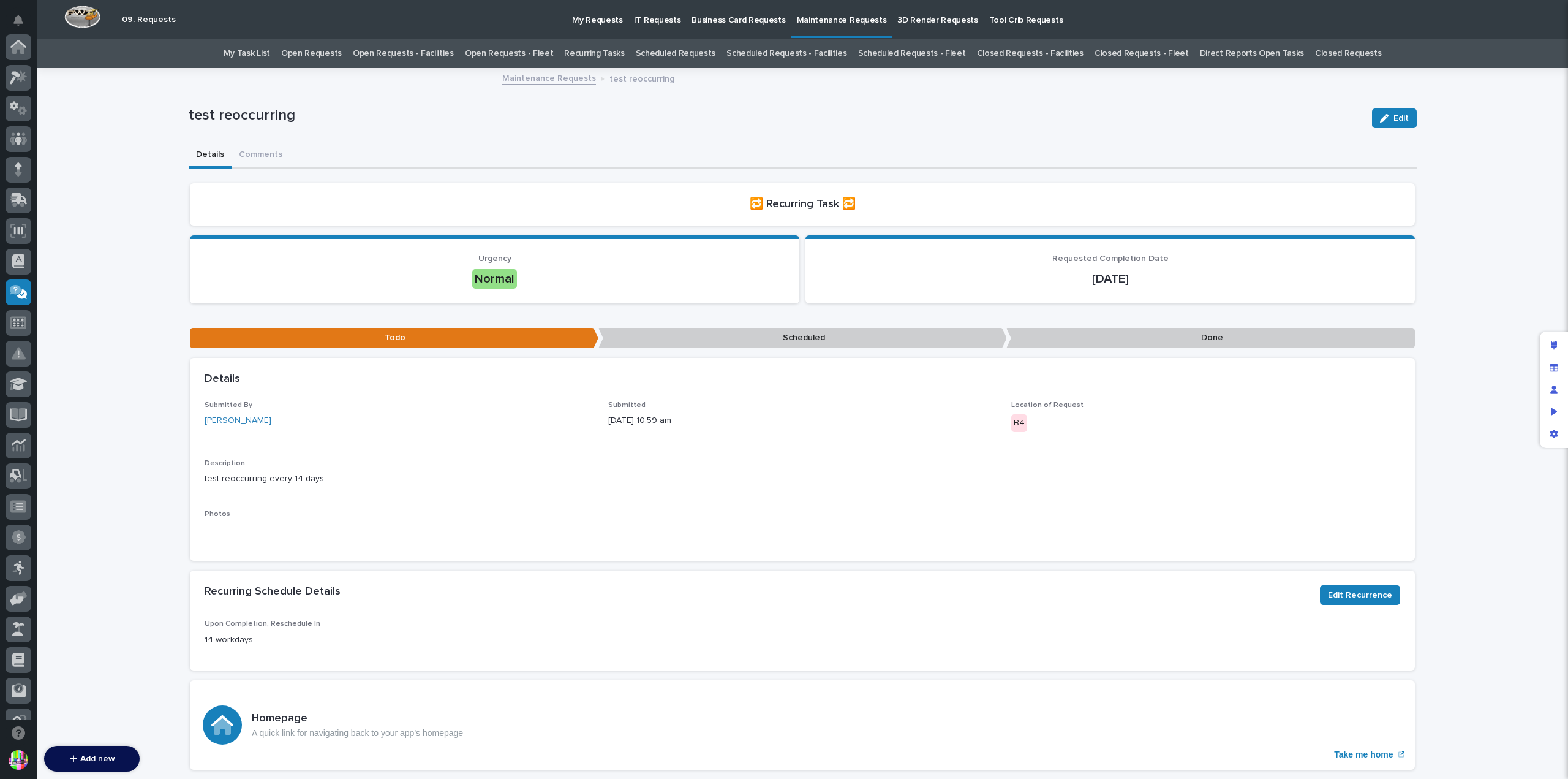
scroll to position [233, 0]
click at [664, 52] on link "Scheduled Requests" at bounding box center [675, 54] width 80 height 29
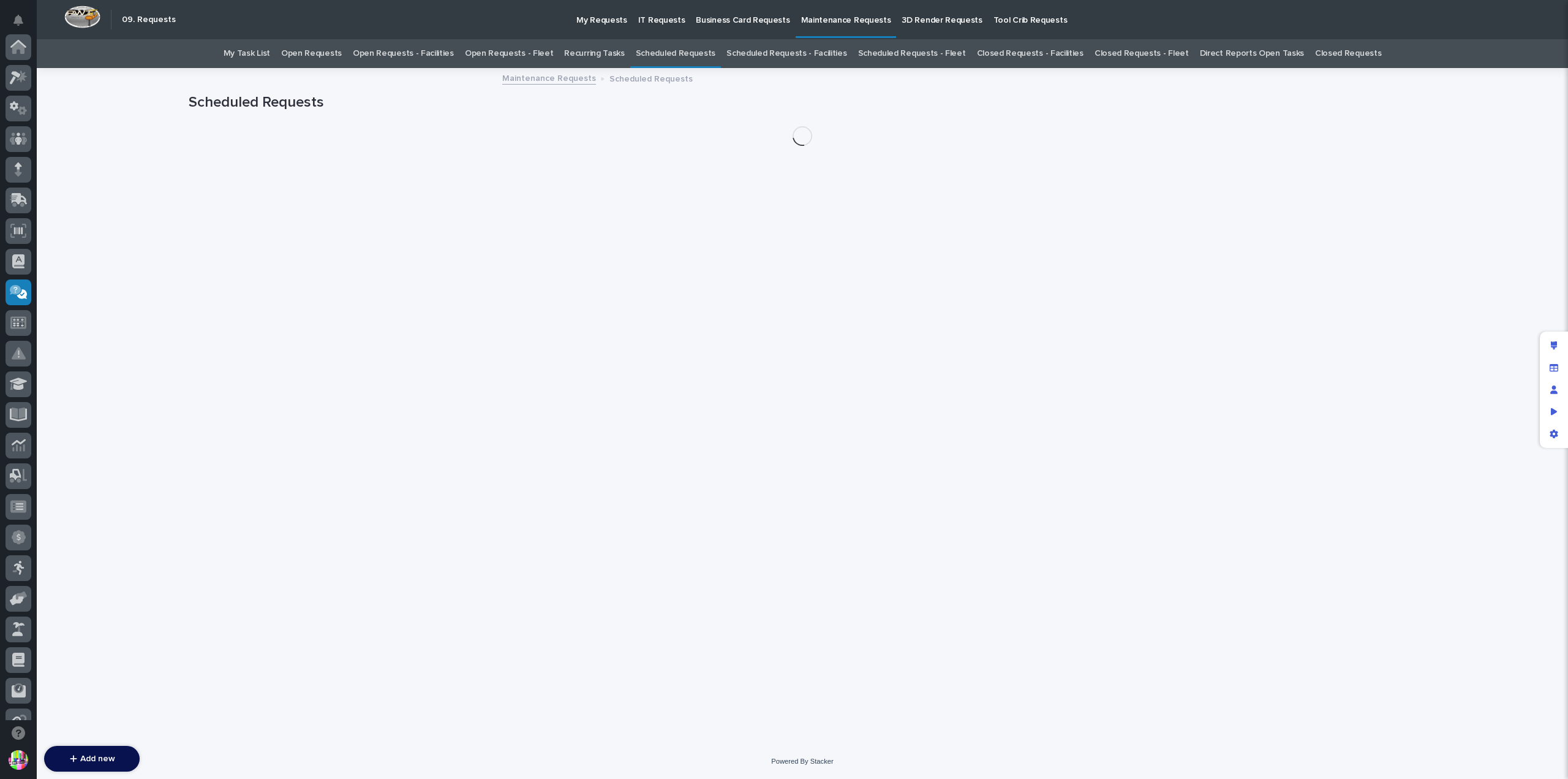
scroll to position [233, 0]
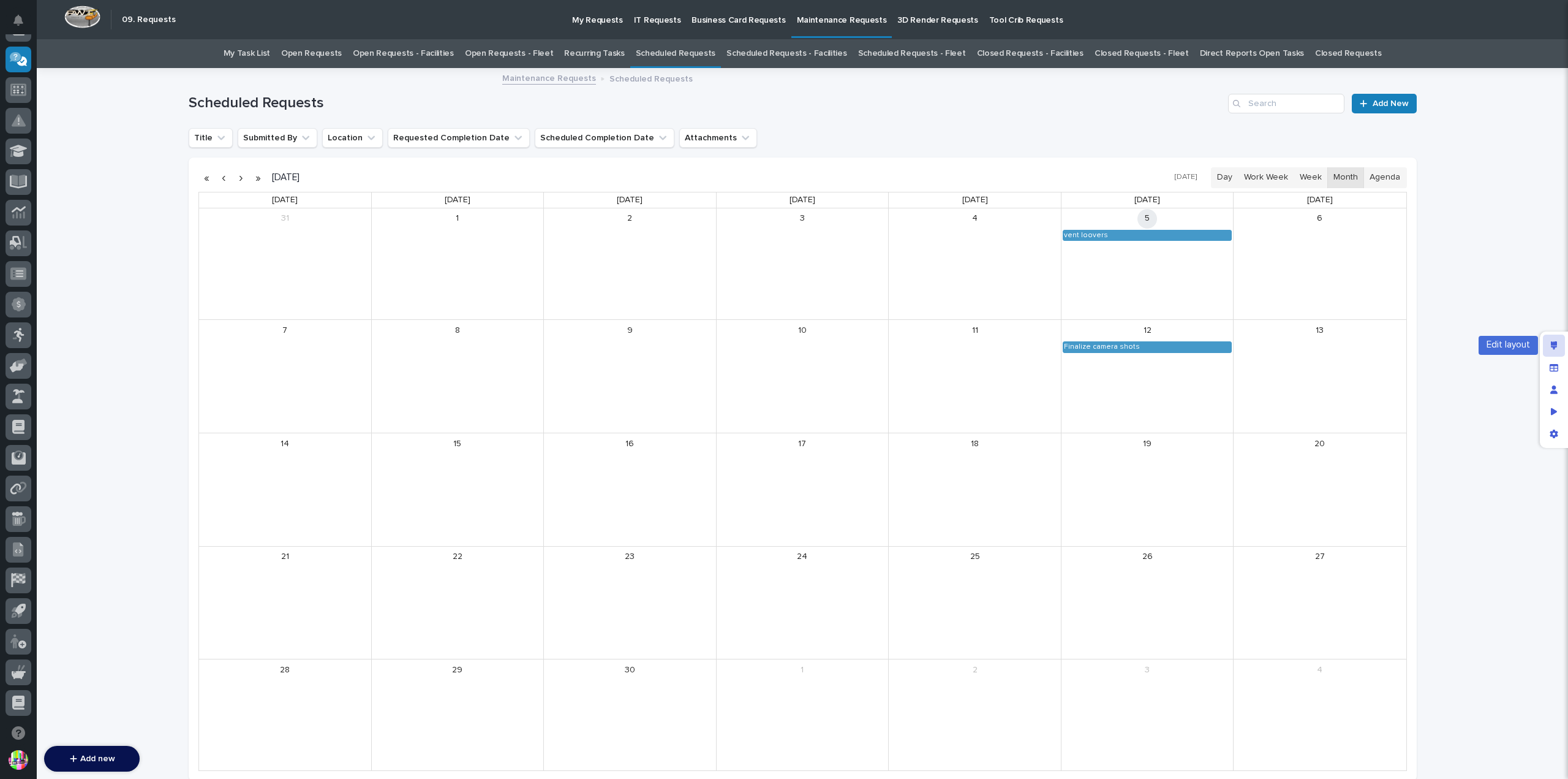
click at [1558, 340] on div "Edit layout" at bounding box center [1554, 346] width 22 height 22
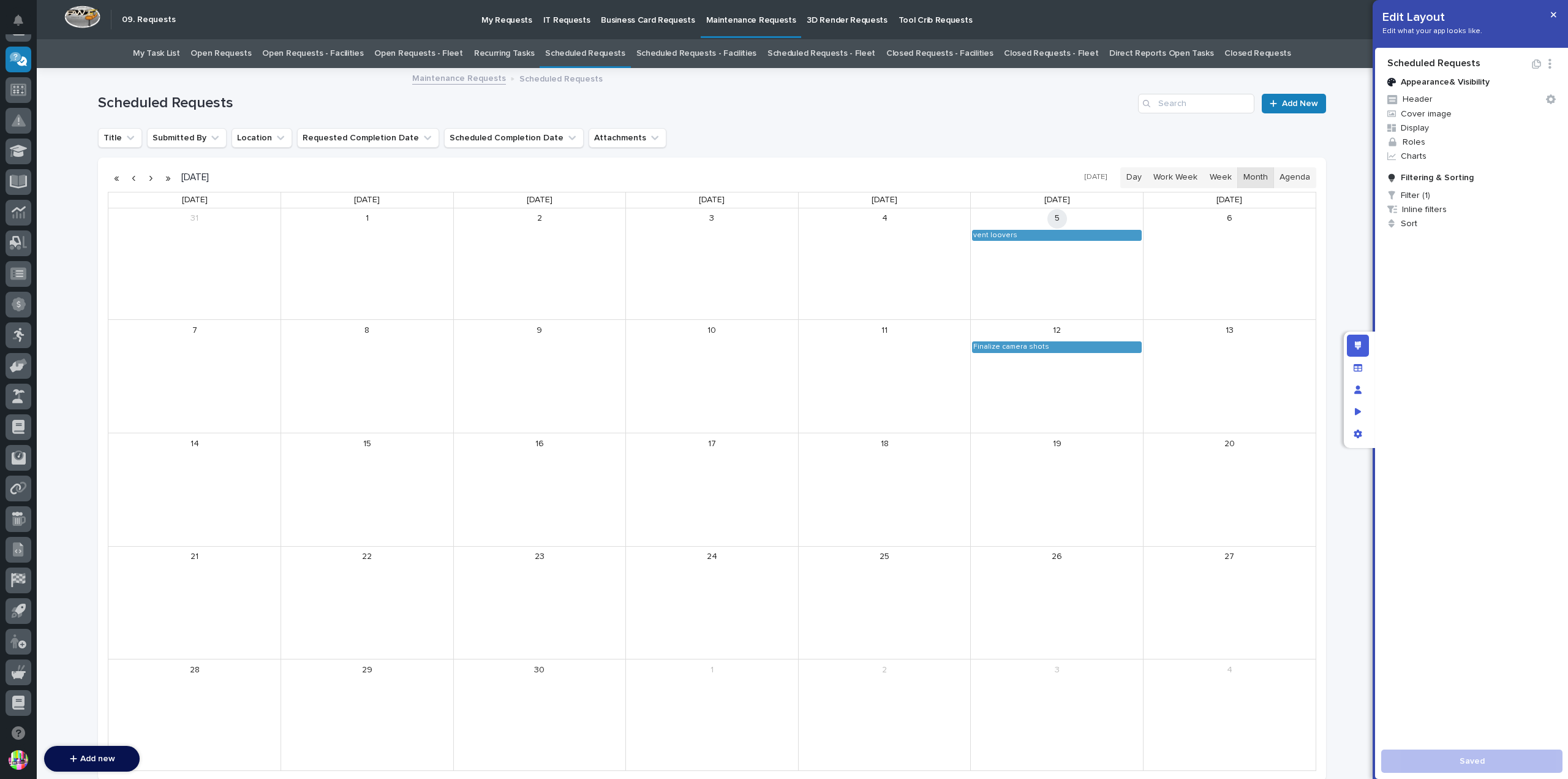
click at [1036, 171] on div "September 2025 Today Day Work Week Week Month Agenda" at bounding box center [712, 178] width 1208 height 22
click at [1412, 193] on span "Filter (1)" at bounding box center [1471, 195] width 178 height 14
click at [1021, 166] on div at bounding box center [784, 389] width 1568 height 779
click at [750, 22] on p "Maintenance Requests" at bounding box center [751, 13] width 90 height 26
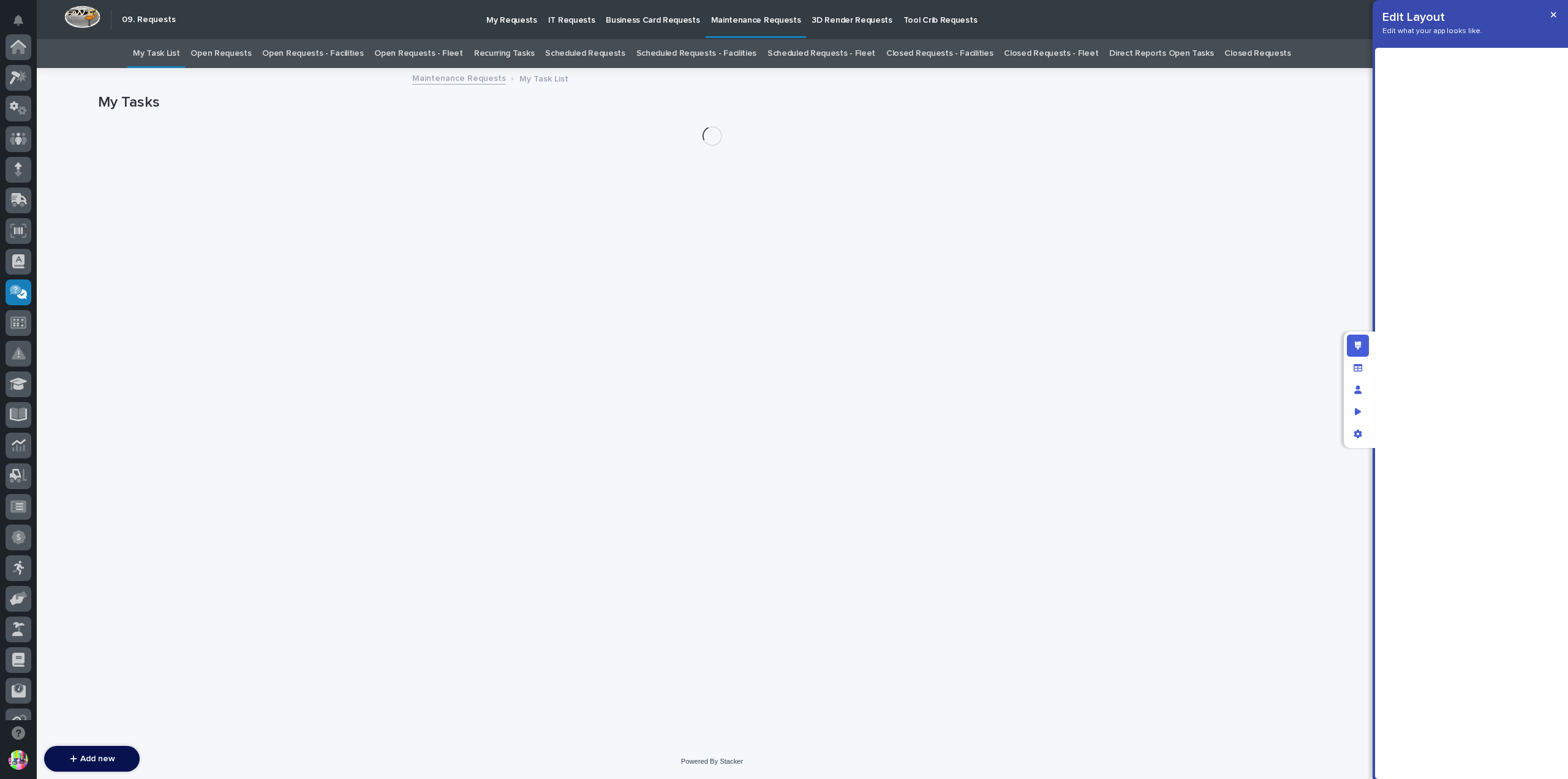
scroll to position [233, 0]
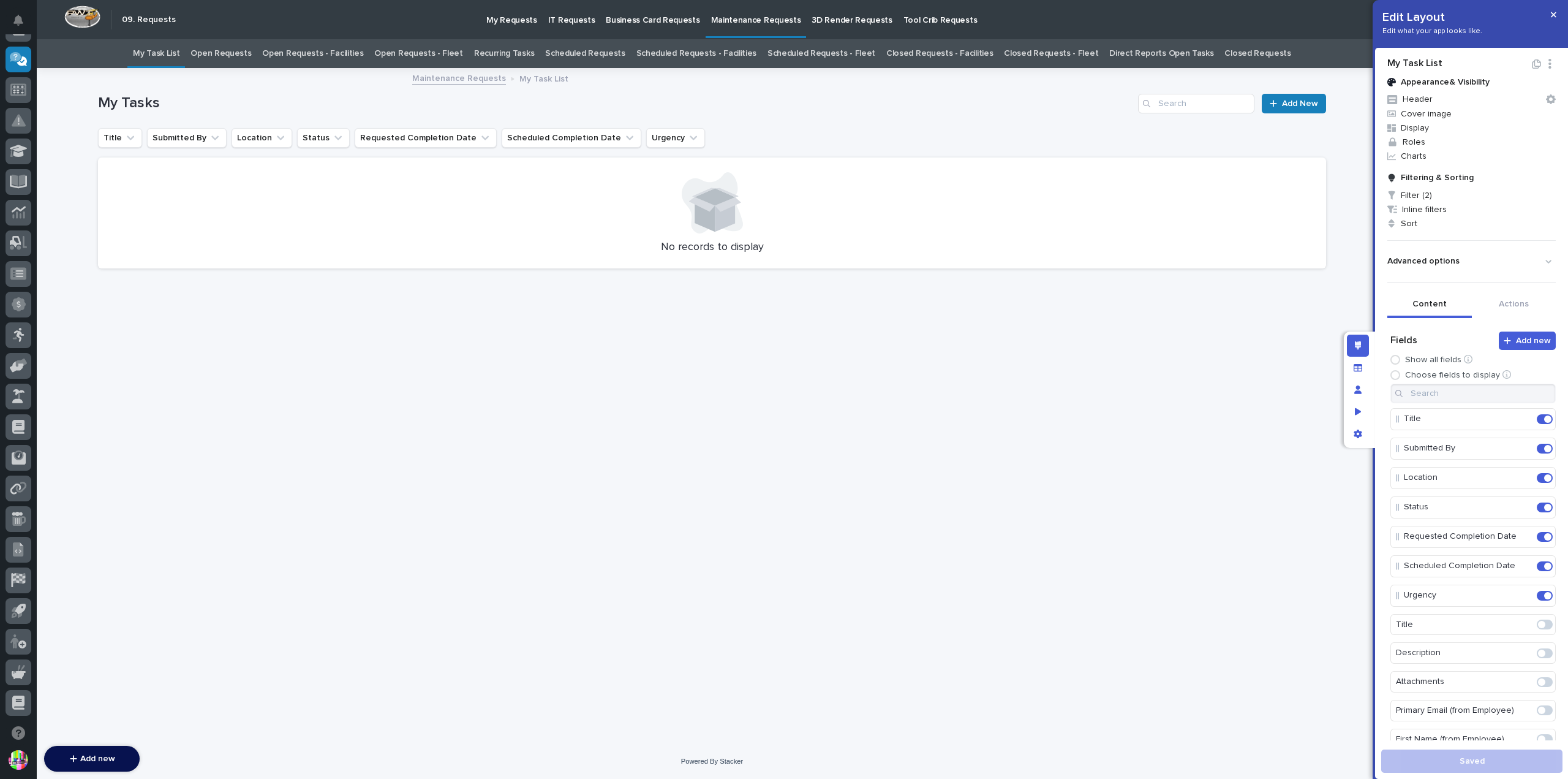
click at [249, 56] on link "Open Requests" at bounding box center [220, 54] width 61 height 29
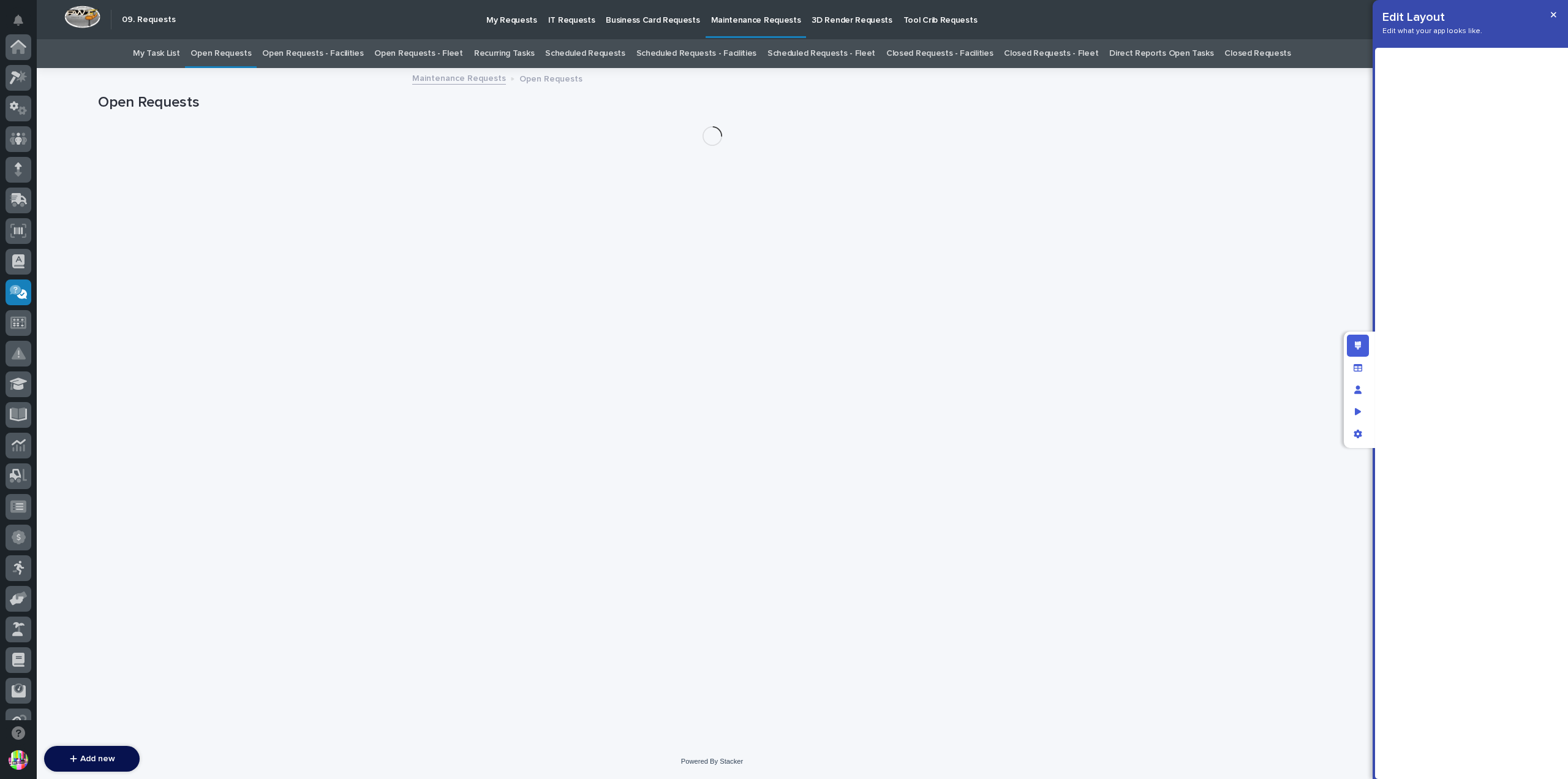
scroll to position [233, 0]
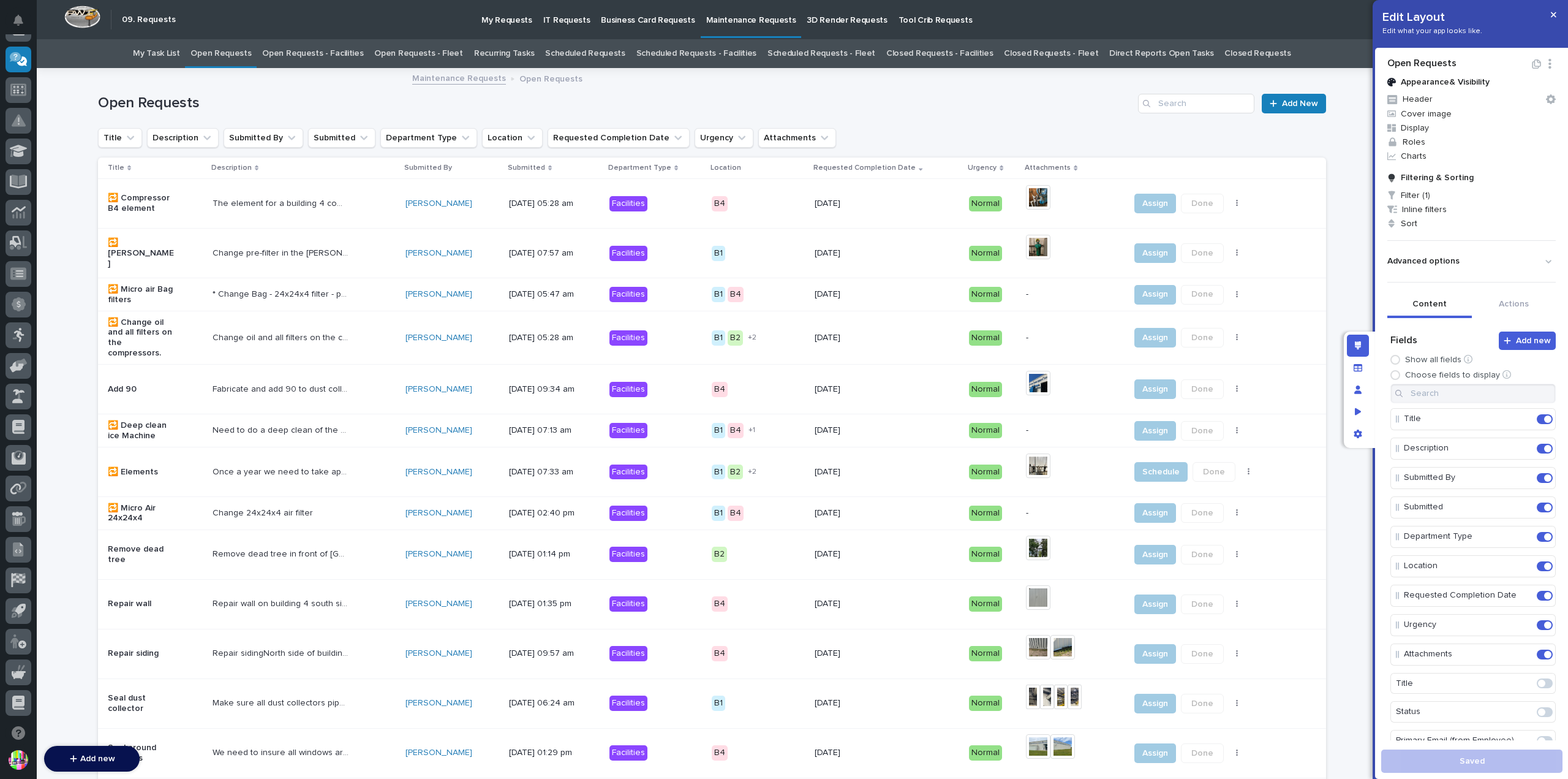
click at [856, 167] on p "Requested Completion Date" at bounding box center [864, 168] width 102 height 14
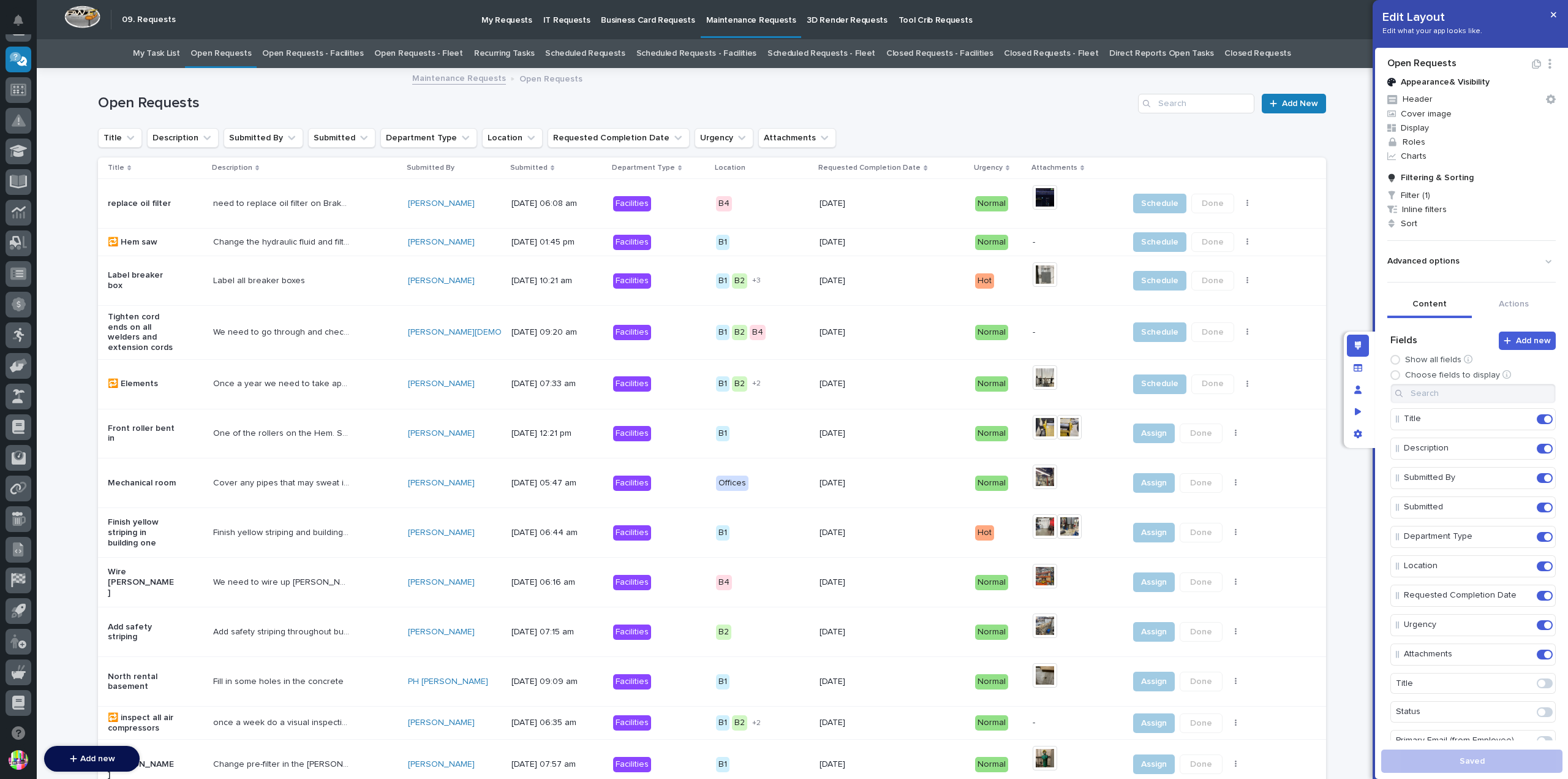
click at [877, 166] on p "Requested Completion Date" at bounding box center [869, 168] width 102 height 14
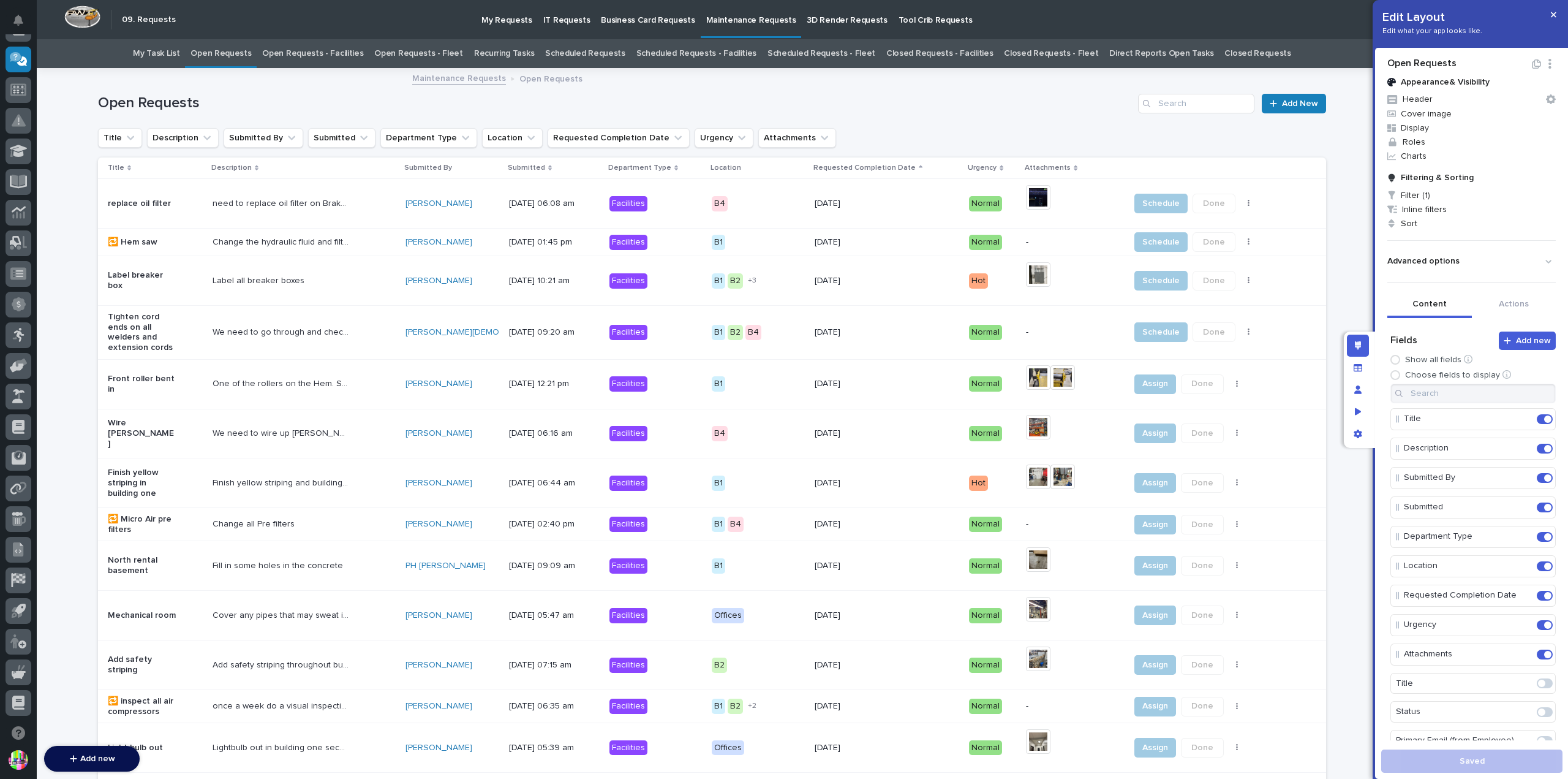
click at [876, 166] on p "Requested Completion Date" at bounding box center [864, 168] width 102 height 14
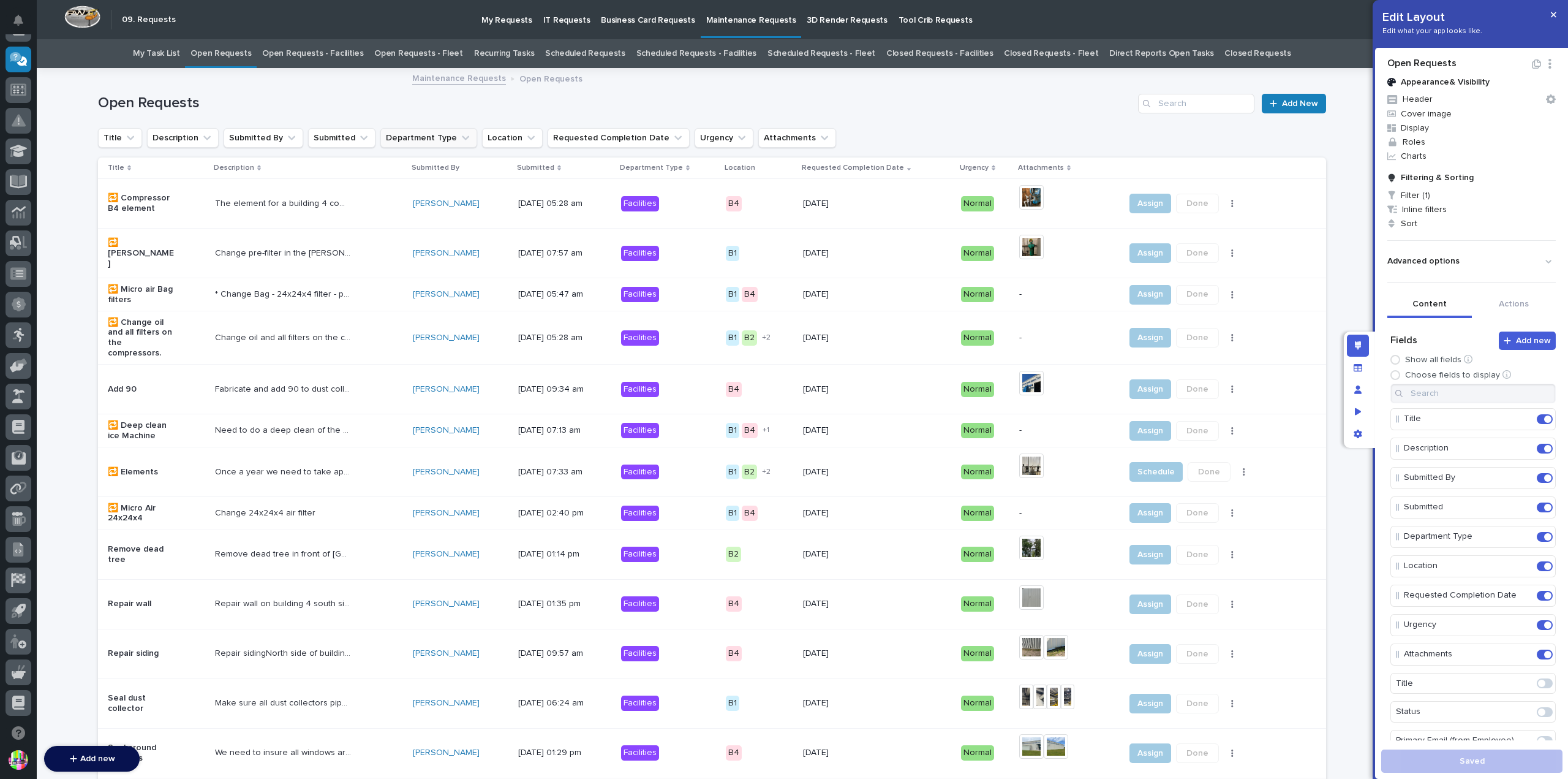
click at [428, 140] on button "Department Type" at bounding box center [428, 137] width 97 height 20
click at [413, 232] on div "Fleet" at bounding box center [456, 238] width 157 height 20
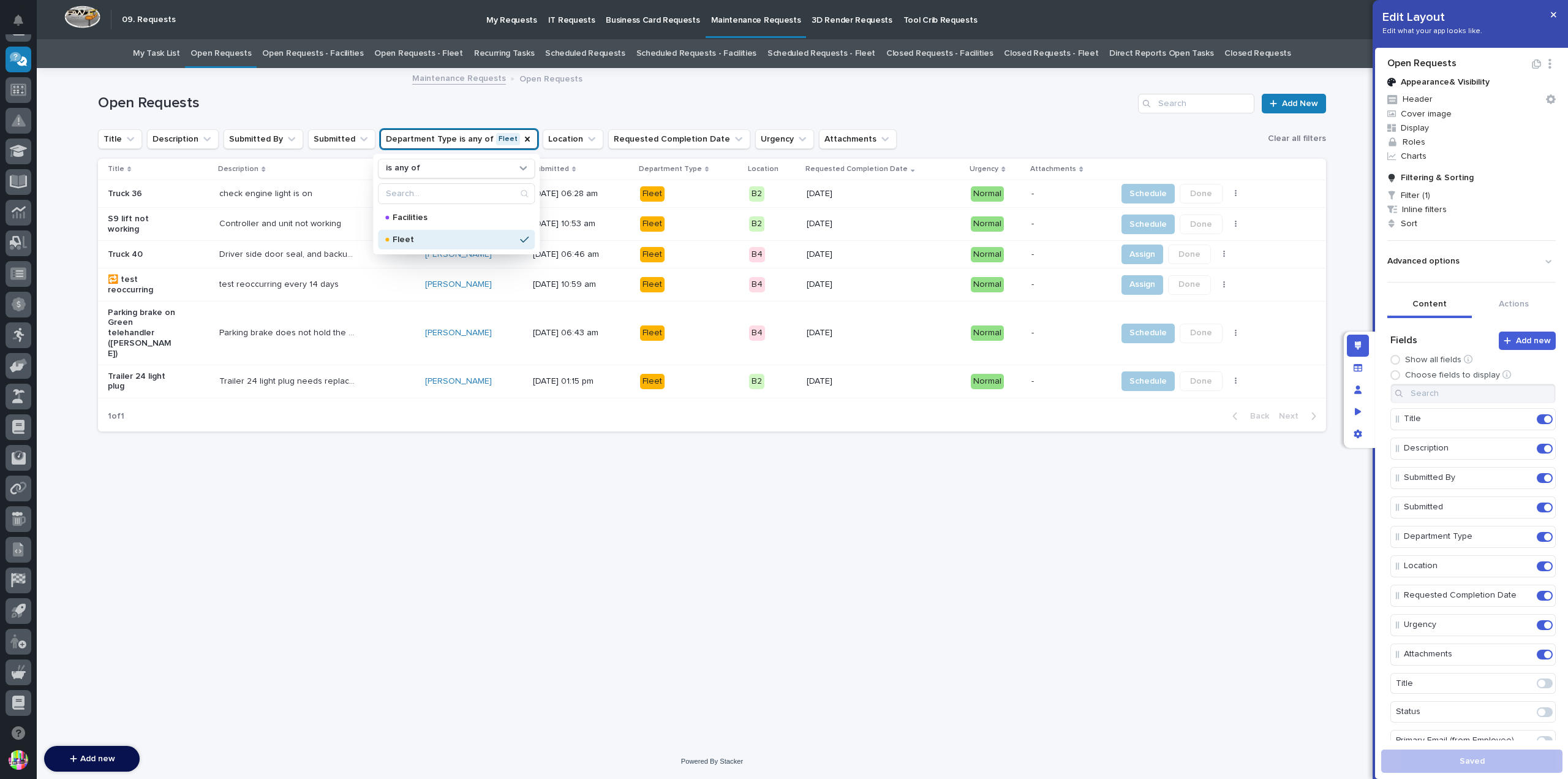
click at [700, 95] on div "**********" at bounding box center [615, 103] width 1035 height 18
click at [1218, 289] on button "button" at bounding box center [1224, 285] width 17 height 9
click at [173, 288] on p "🔁 test reoccurring" at bounding box center [142, 285] width 68 height 21
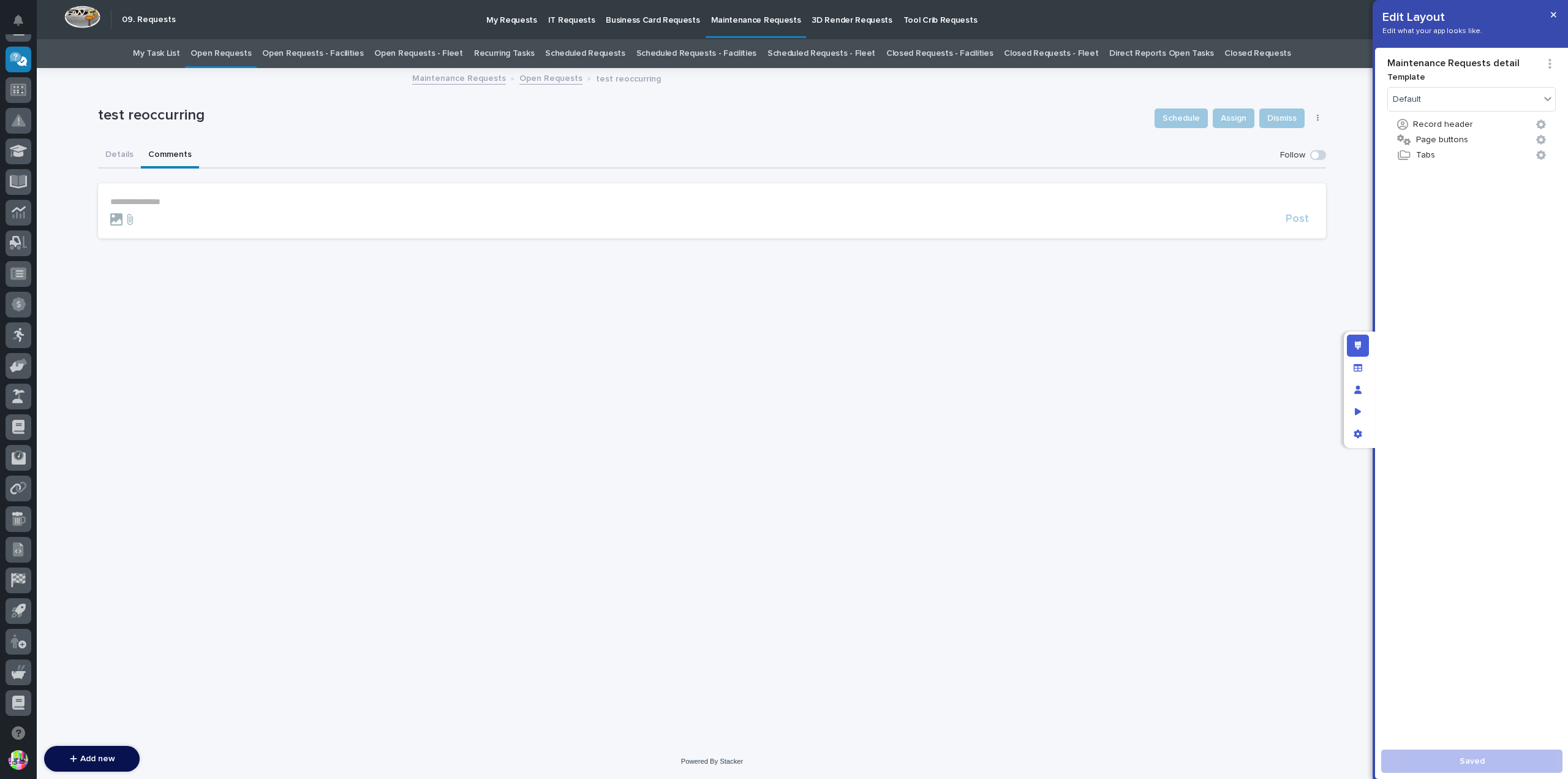
click at [177, 150] on button "Comments" at bounding box center [170, 156] width 58 height 26
click at [119, 145] on button "Details" at bounding box center [119, 156] width 43 height 26
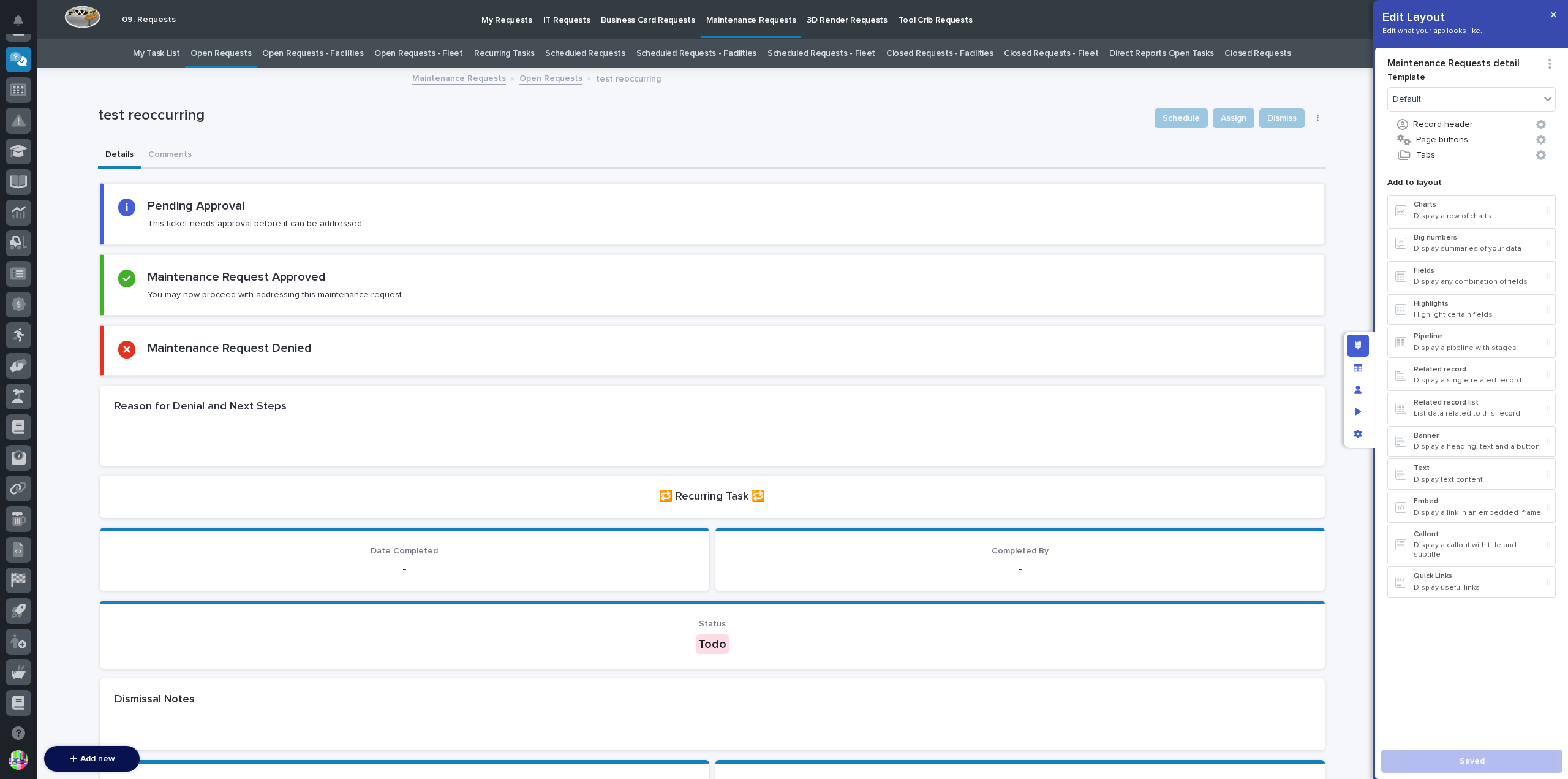
click at [1311, 117] on button "button" at bounding box center [1318, 118] width 17 height 9
click at [929, 141] on div "test reoccurring Schedule Assign Dismiss Edit Request Approval" at bounding box center [712, 118] width 1228 height 49
click at [1361, 406] on div "Preview as" at bounding box center [1358, 412] width 22 height 22
